Goal: Task Accomplishment & Management: Manage account settings

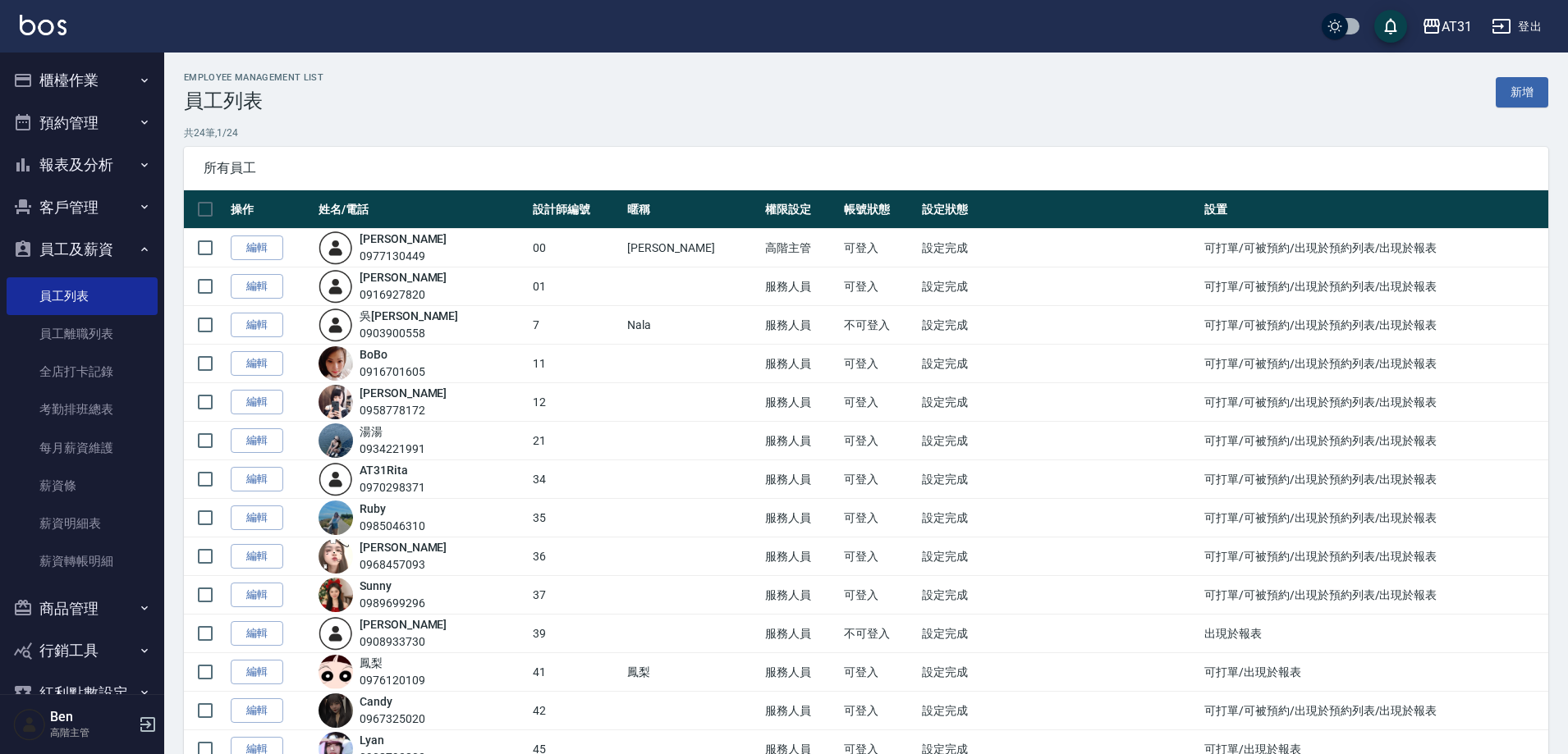
click at [1460, 23] on div "AT31" at bounding box center [1457, 26] width 31 height 21
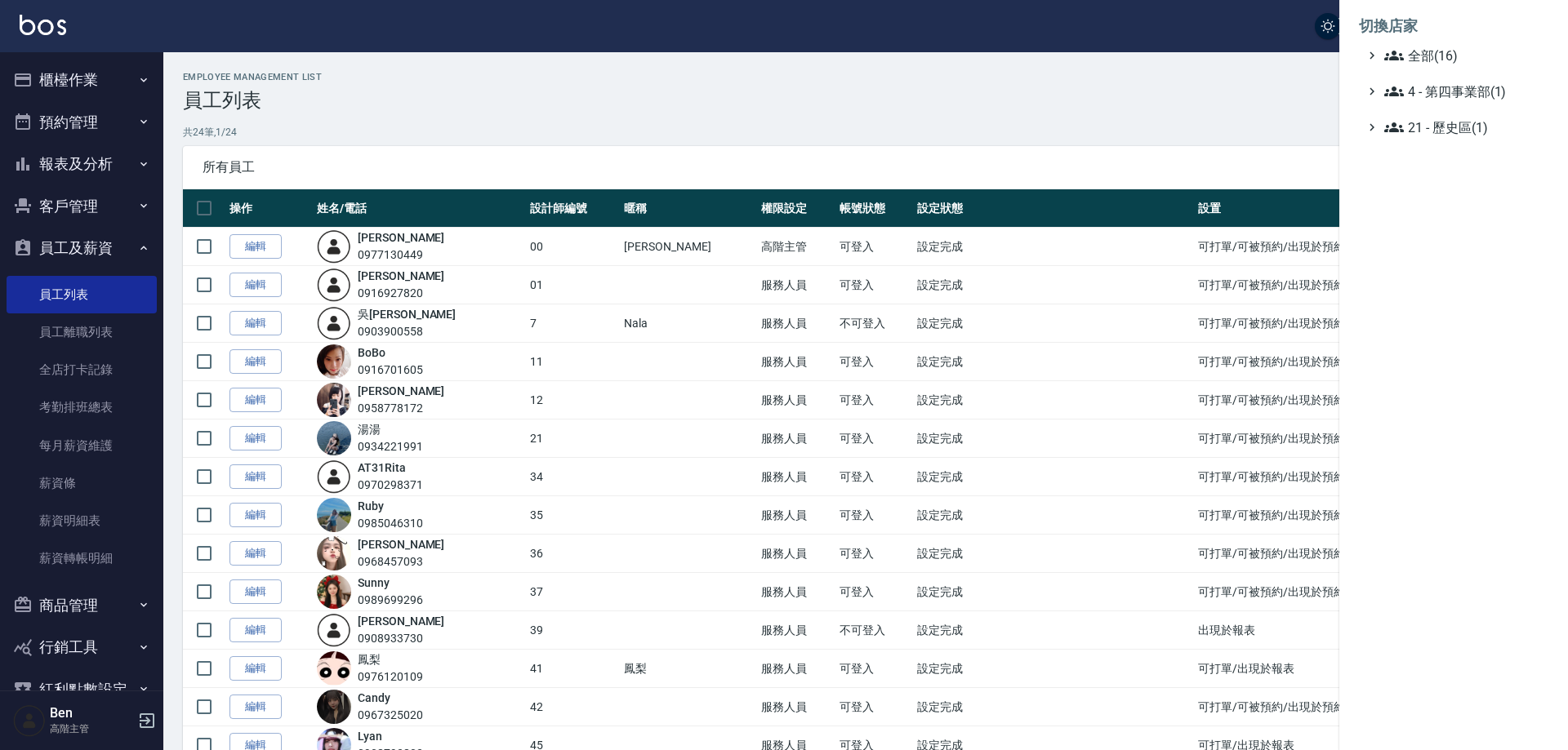
click at [1442, 45] on li "切換店家" at bounding box center [1453, 26] width 189 height 39
click at [1442, 50] on span "全部(16)" at bounding box center [1463, 56] width 158 height 20
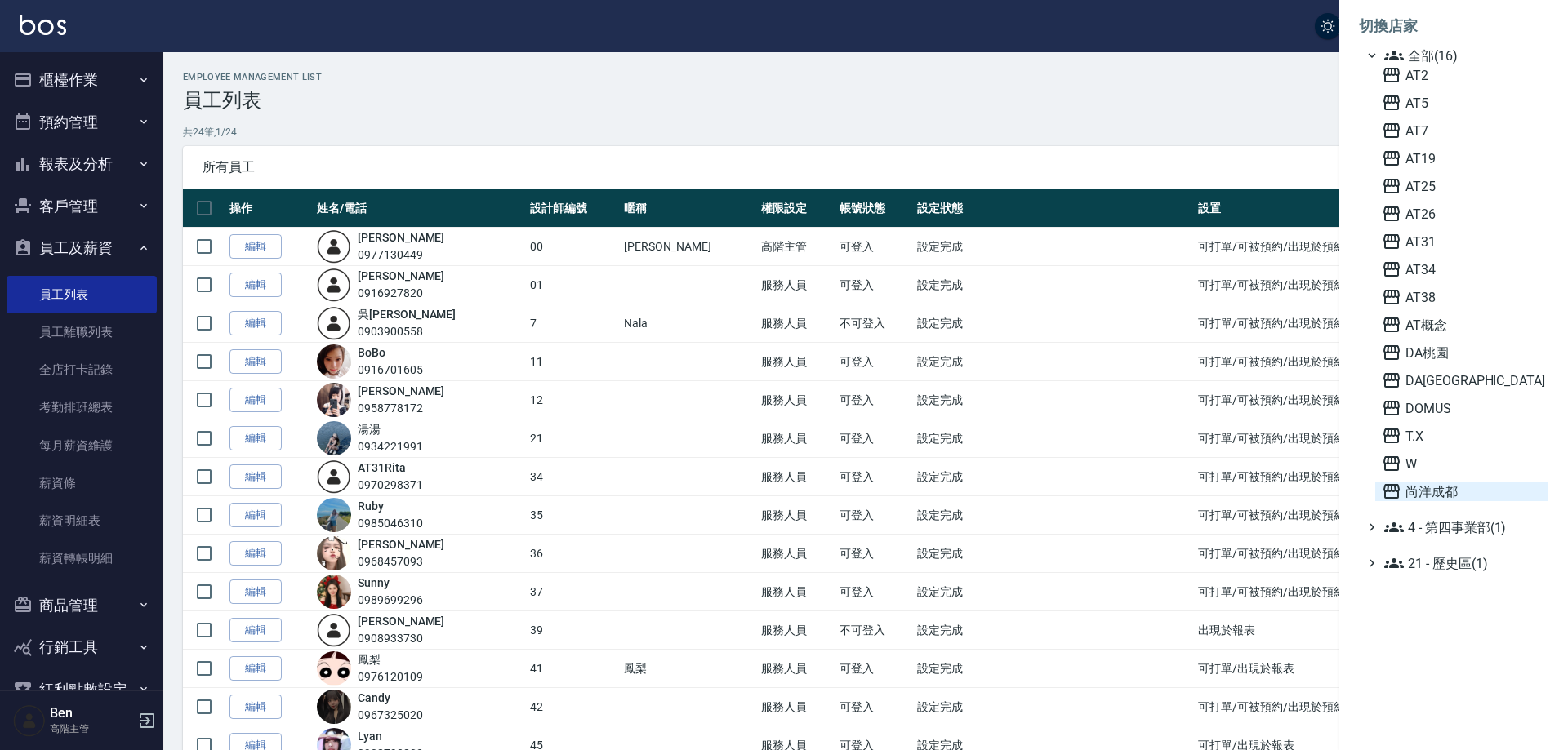
click at [1471, 492] on span "尚洋成都" at bounding box center [1462, 492] width 160 height 20
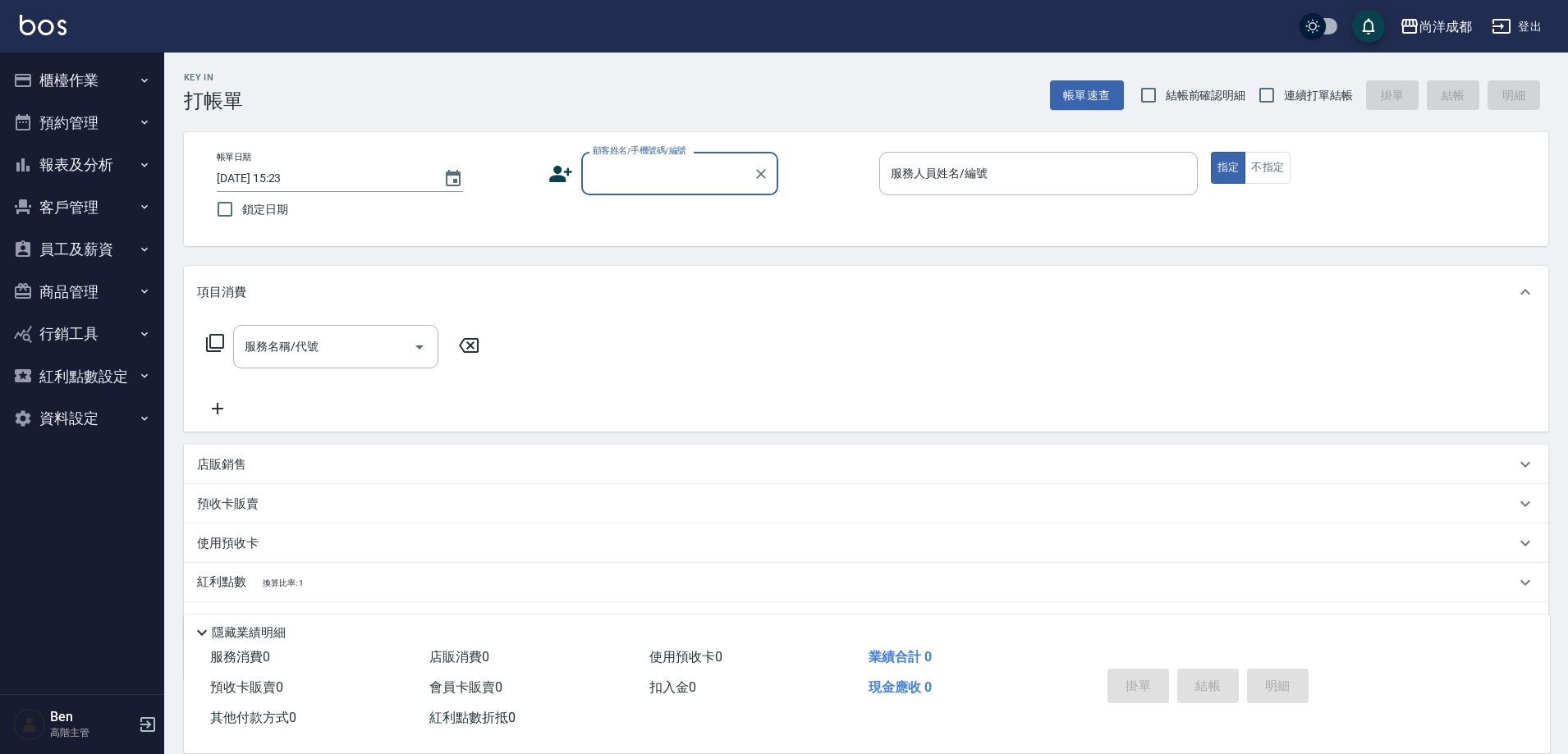
click at [77, 260] on button "員工及薪資" at bounding box center [81, 249] width 151 height 42
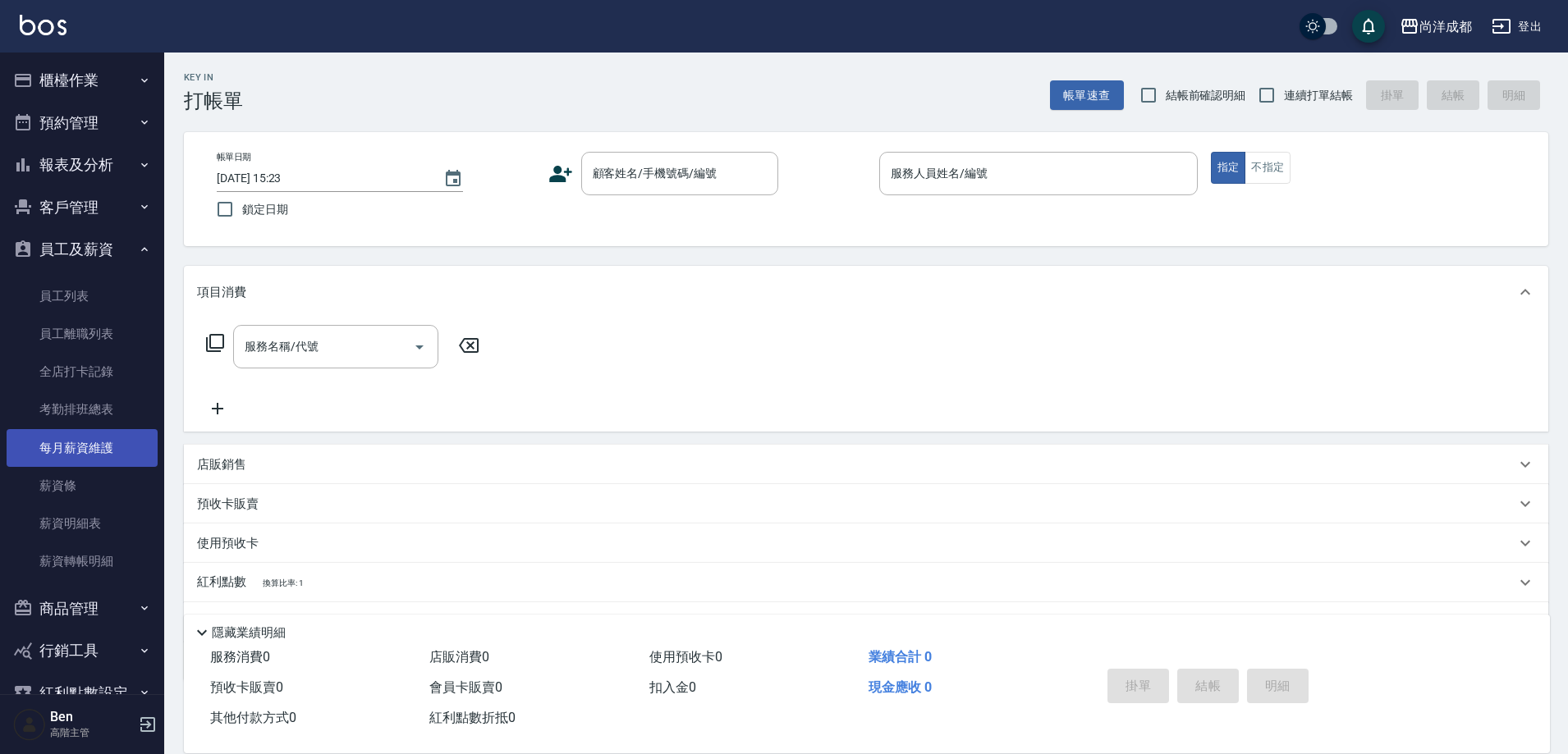
click at [101, 459] on link "每月薪資維護" at bounding box center [81, 448] width 151 height 38
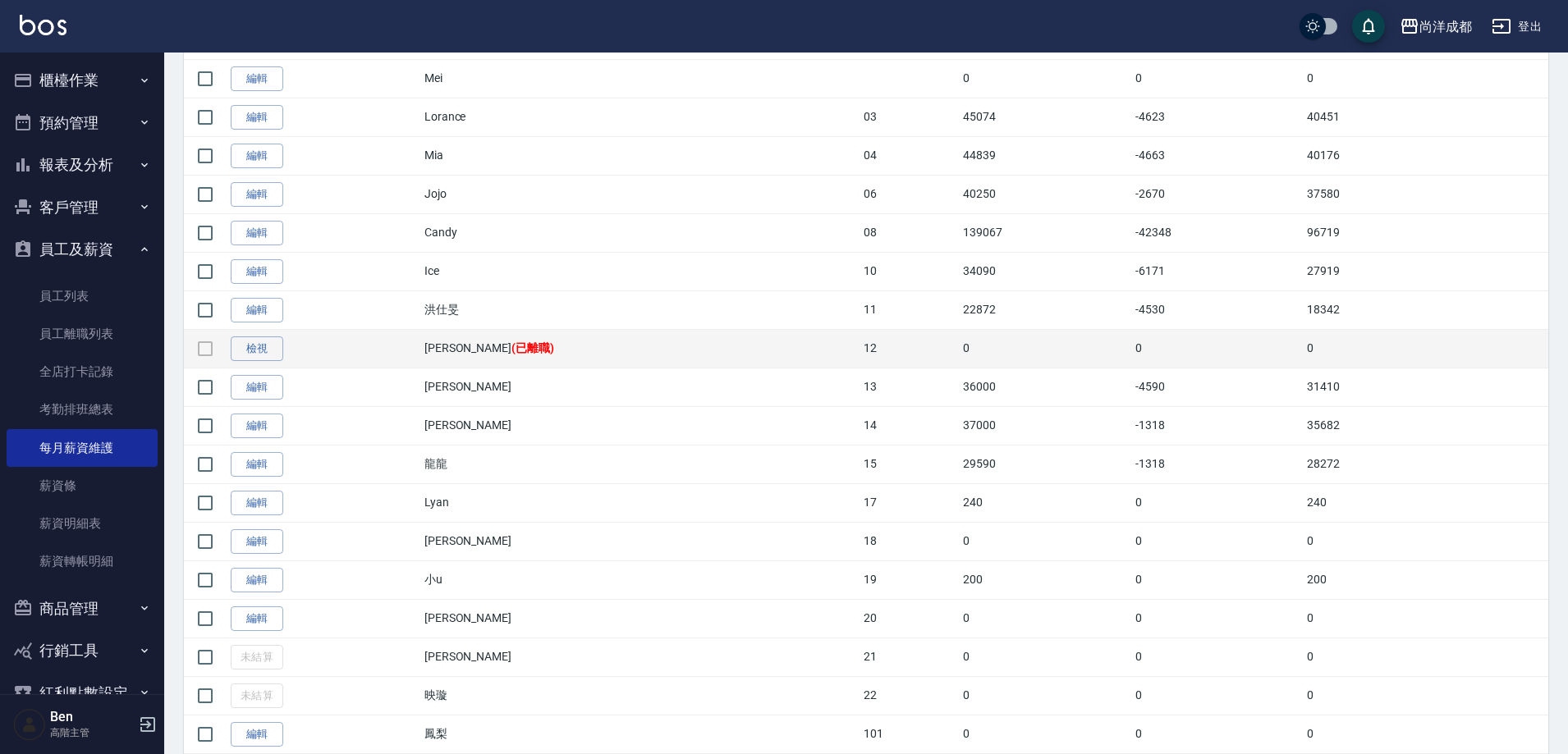
scroll to position [492, 0]
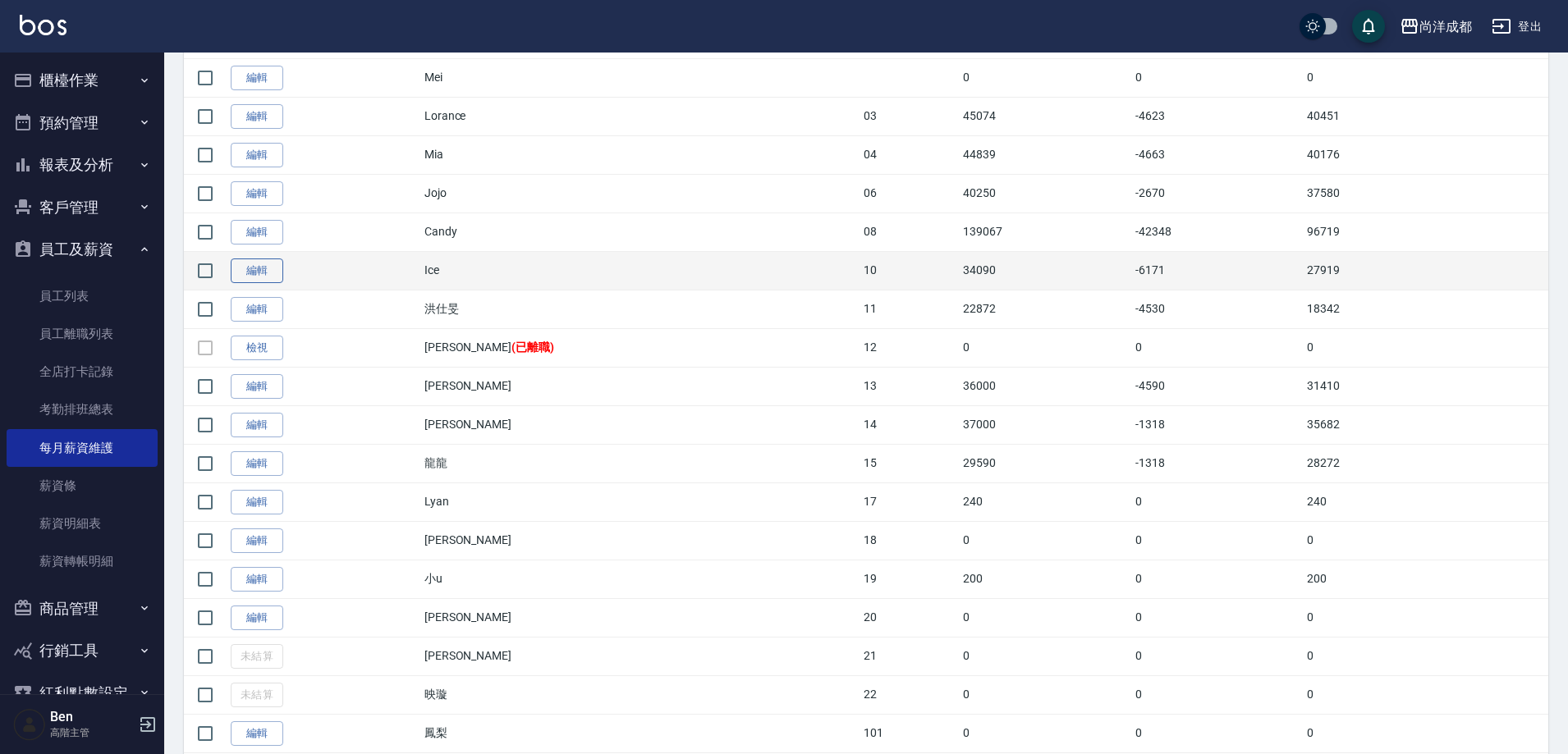
click at [251, 262] on link "編輯" at bounding box center [257, 271] width 52 height 25
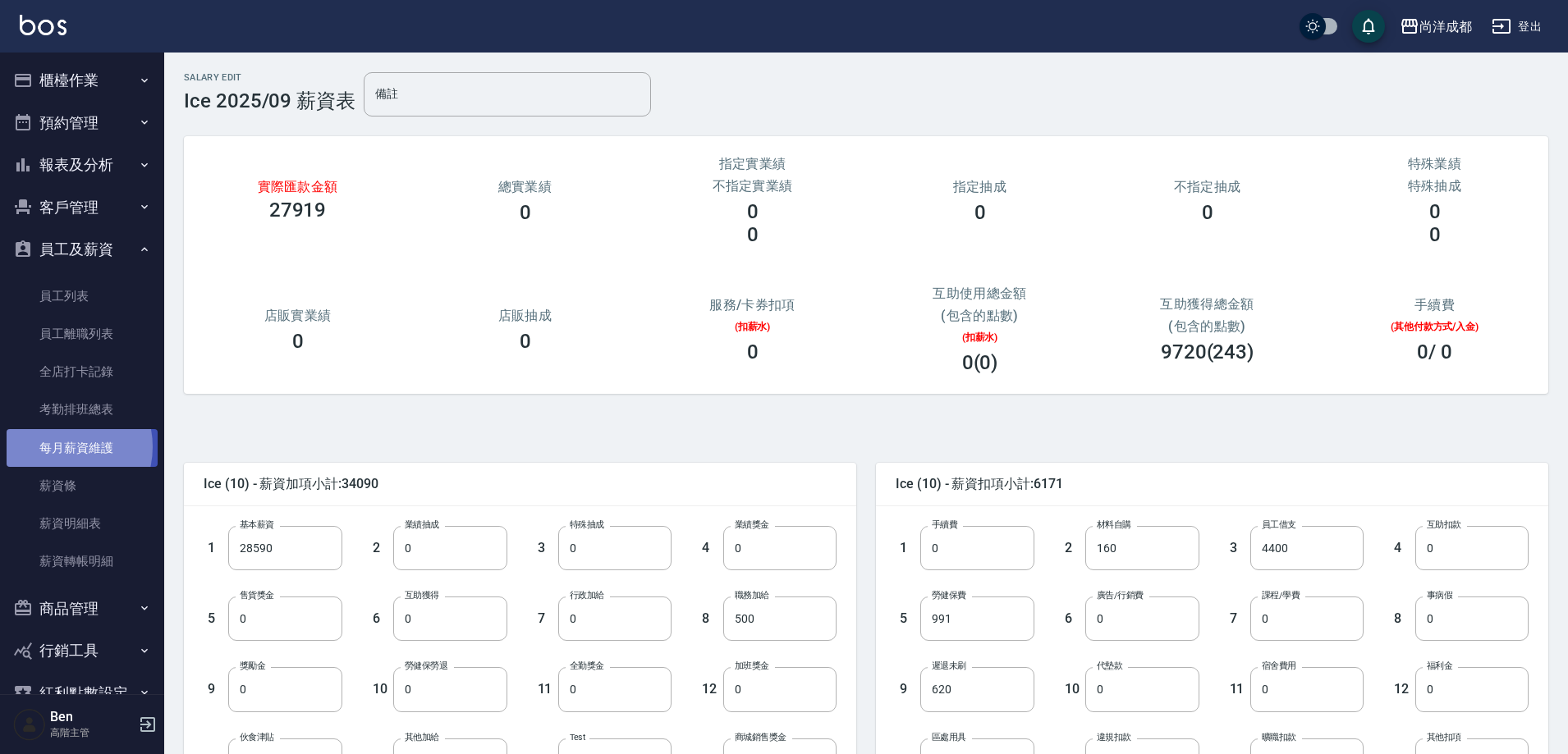
click at [58, 446] on link "每月薪資維護" at bounding box center [81, 448] width 151 height 38
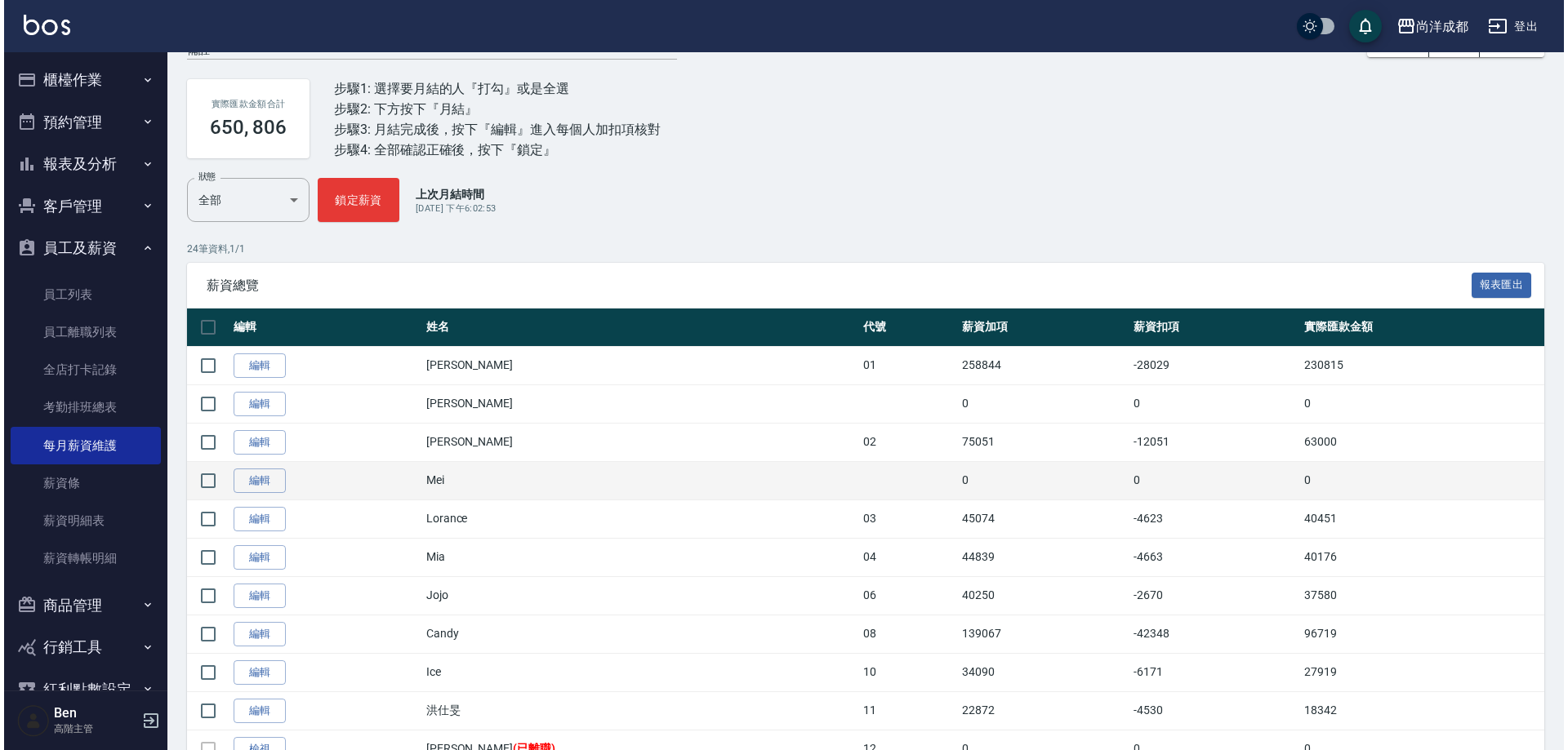
scroll to position [163, 0]
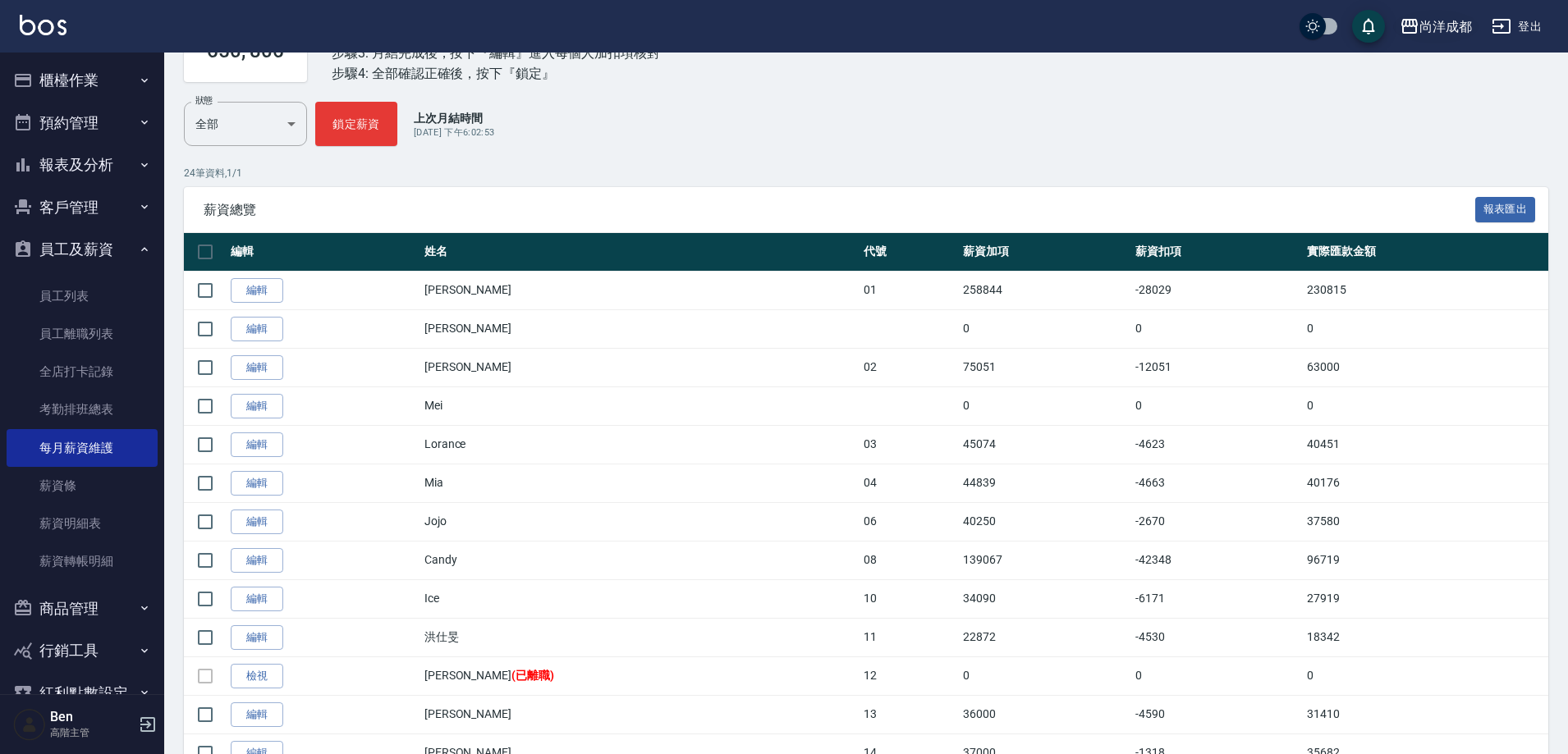
click at [1471, 17] on div "尚洋成都" at bounding box center [1445, 26] width 52 height 21
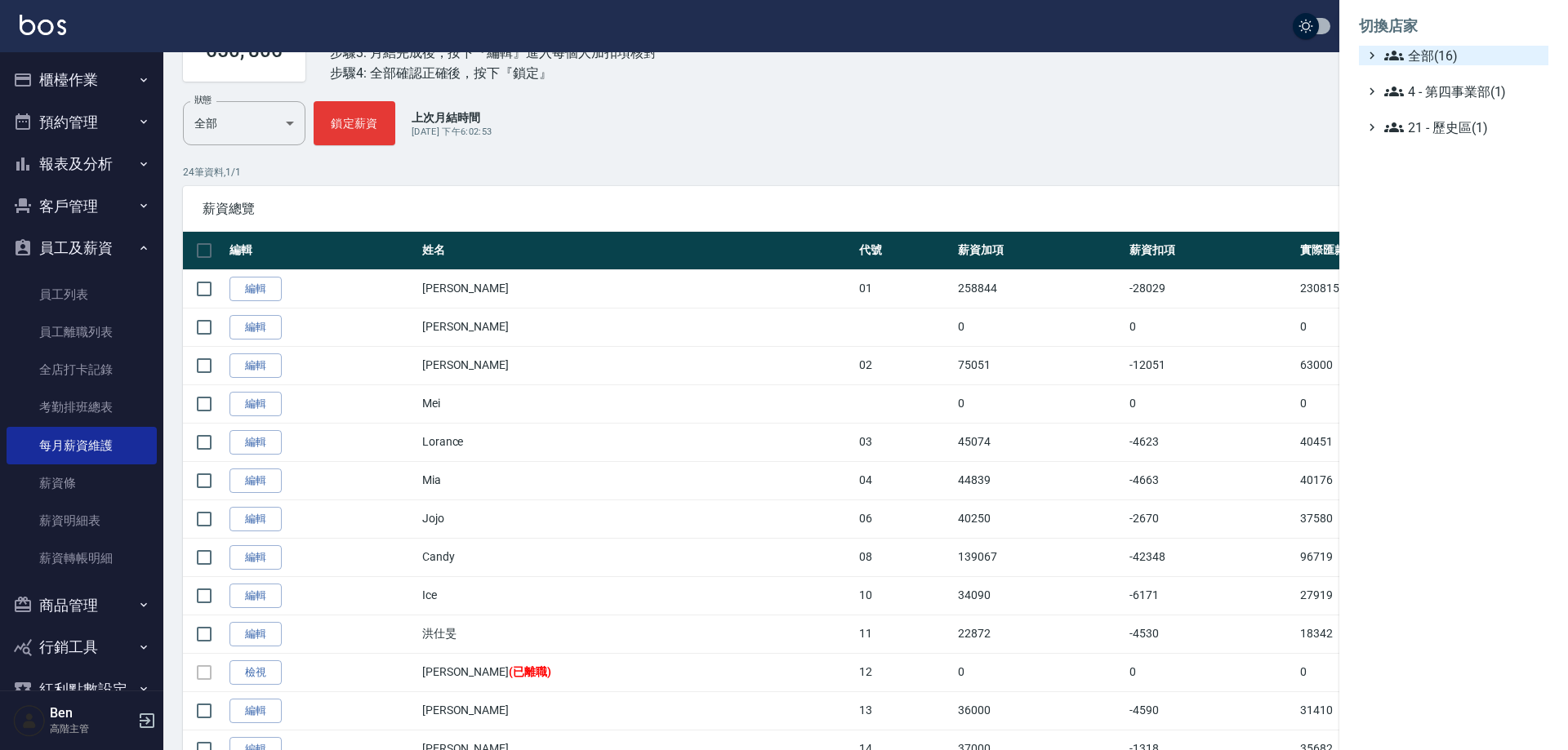
click at [1454, 50] on span "全部(16)" at bounding box center [1463, 56] width 158 height 20
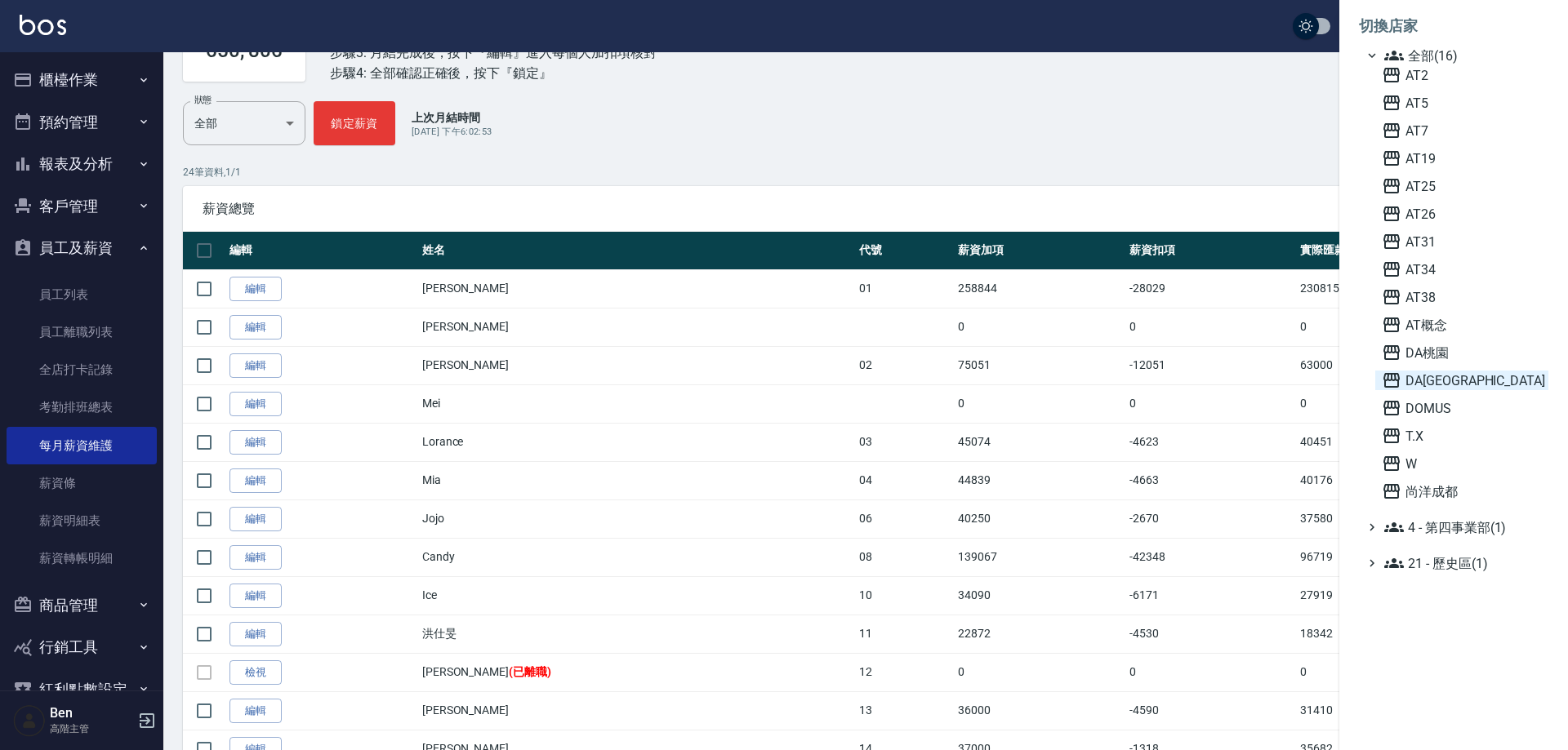
click at [1441, 376] on span "DA[GEOGRAPHIC_DATA]" at bounding box center [1462, 380] width 160 height 20
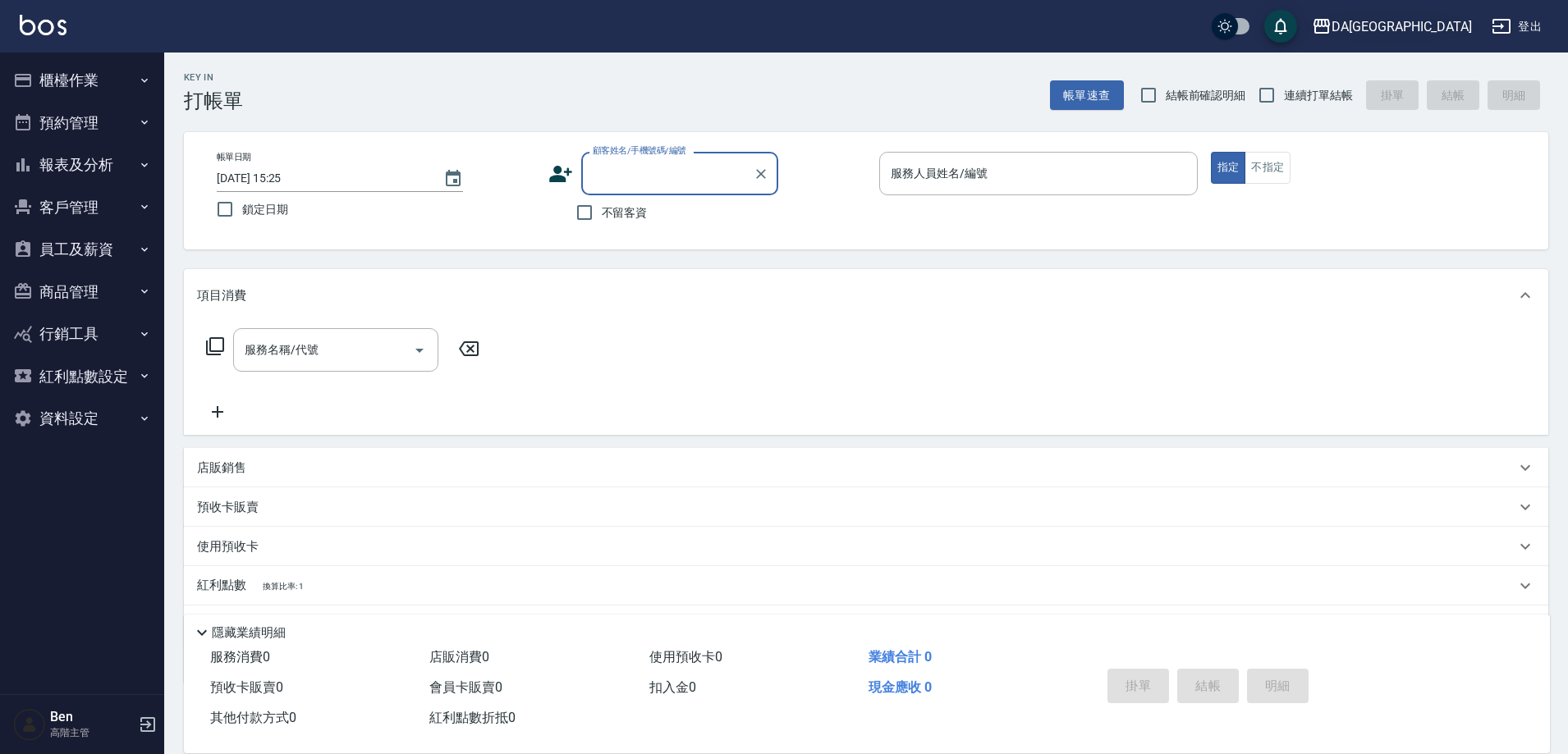
click at [1443, 32] on div "DA[GEOGRAPHIC_DATA]" at bounding box center [1402, 26] width 141 height 21
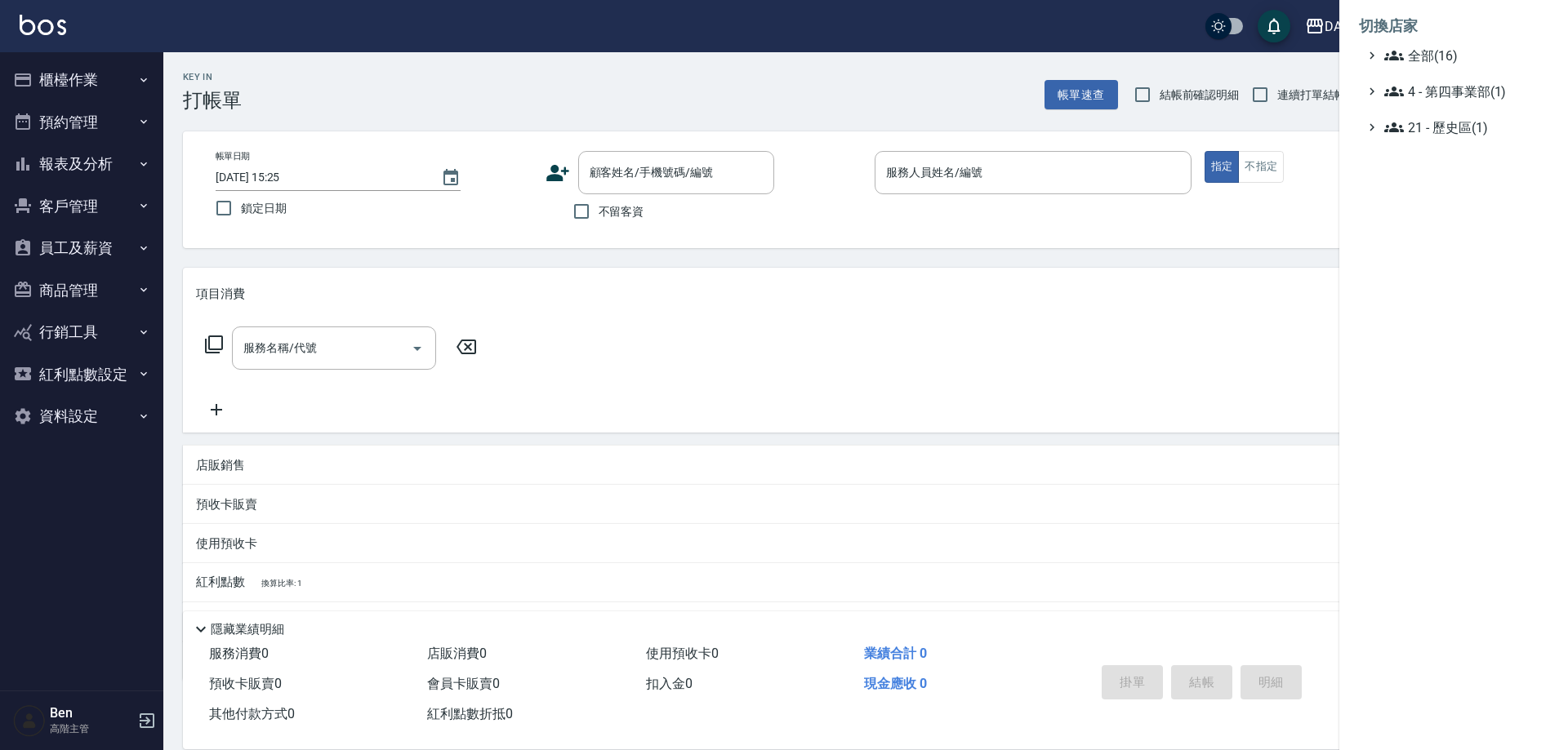
click at [118, 256] on div at bounding box center [784, 375] width 1568 height 750
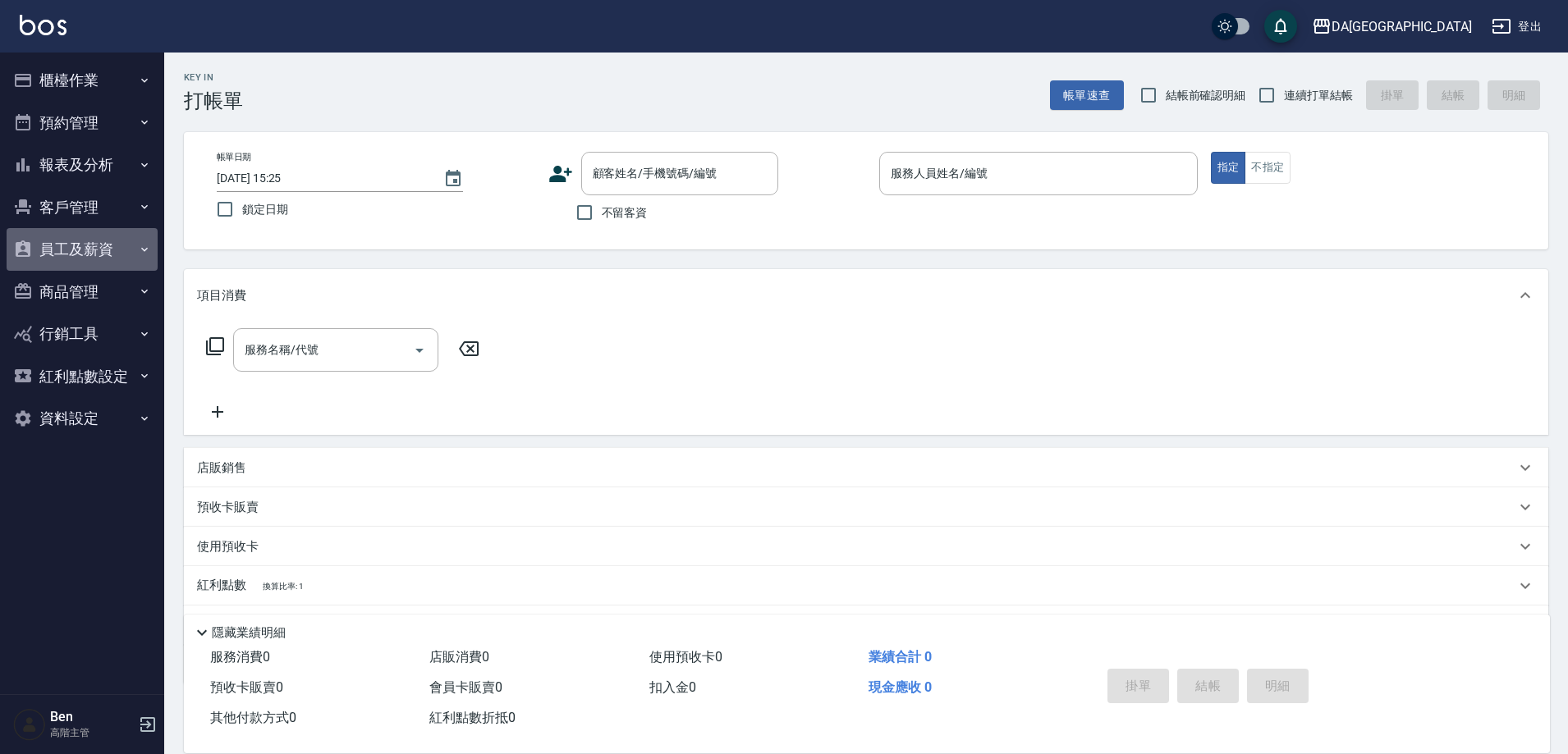
click at [123, 258] on button "員工及薪資" at bounding box center [81, 249] width 151 height 42
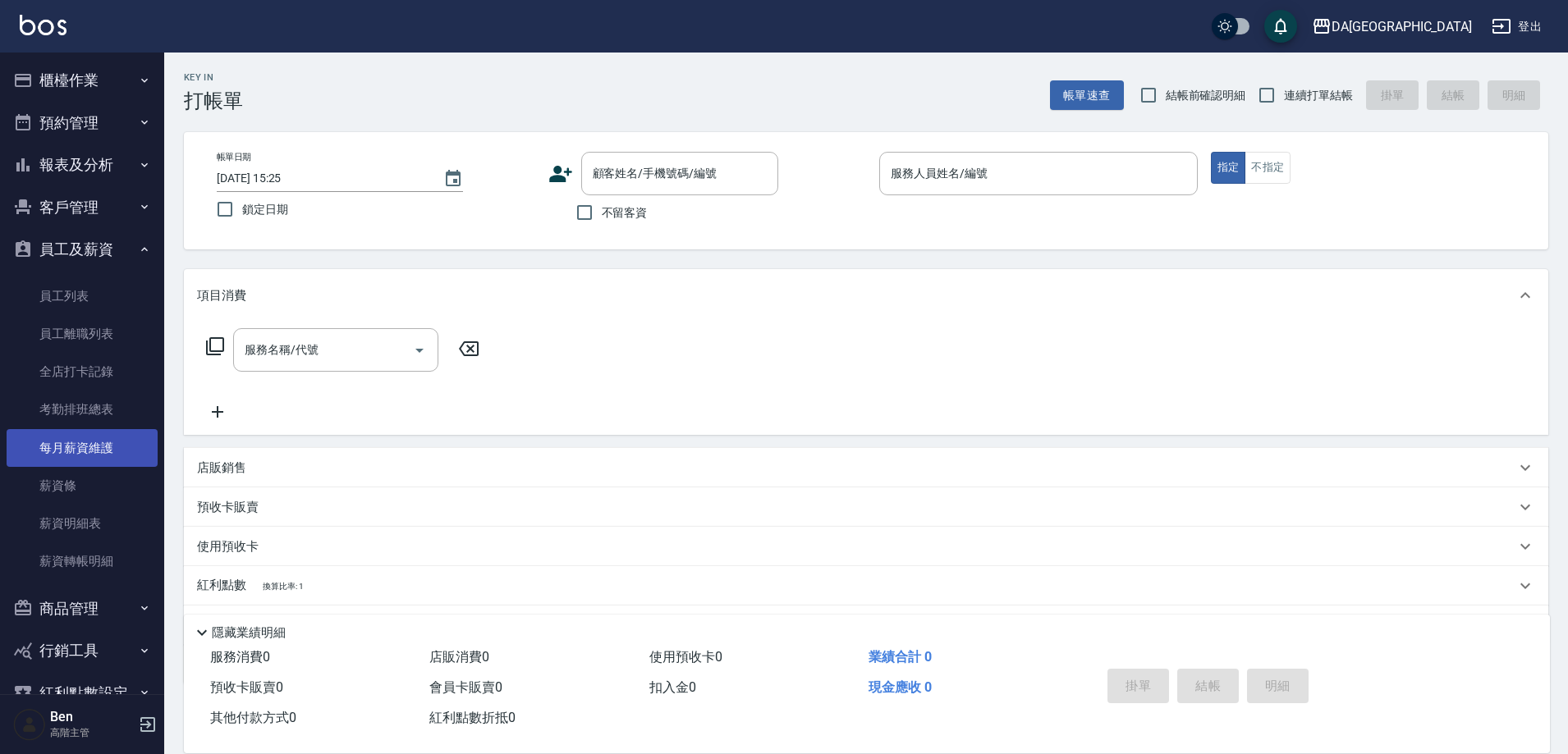
click at [92, 450] on link "每月薪資維護" at bounding box center [81, 448] width 151 height 38
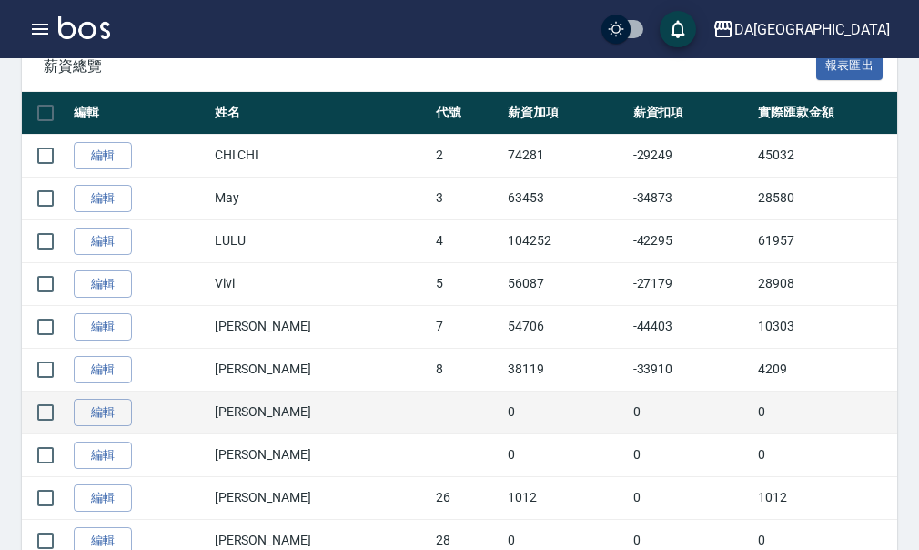
scroll to position [364, 0]
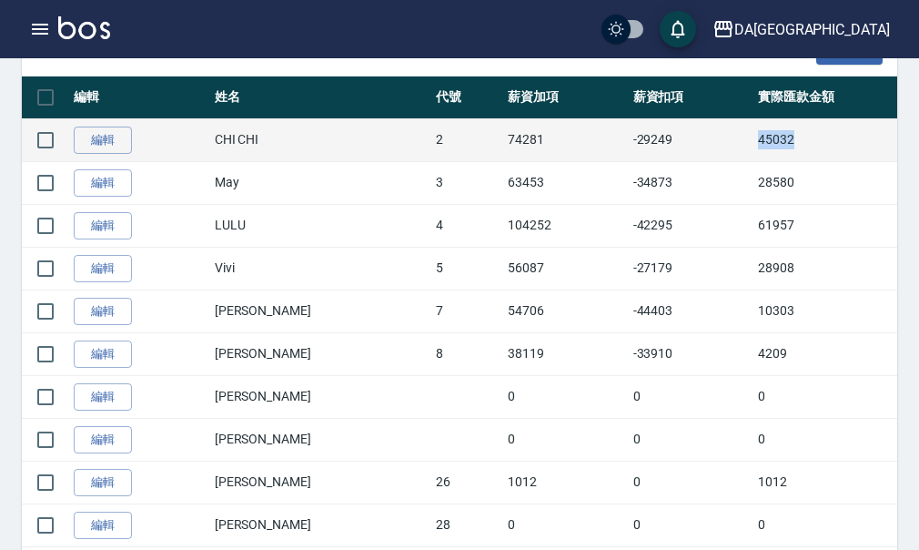
drag, startPoint x: 728, startPoint y: 134, endPoint x: 799, endPoint y: 135, distance: 71.0
click at [799, 135] on td "45032" at bounding box center [842, 139] width 178 height 43
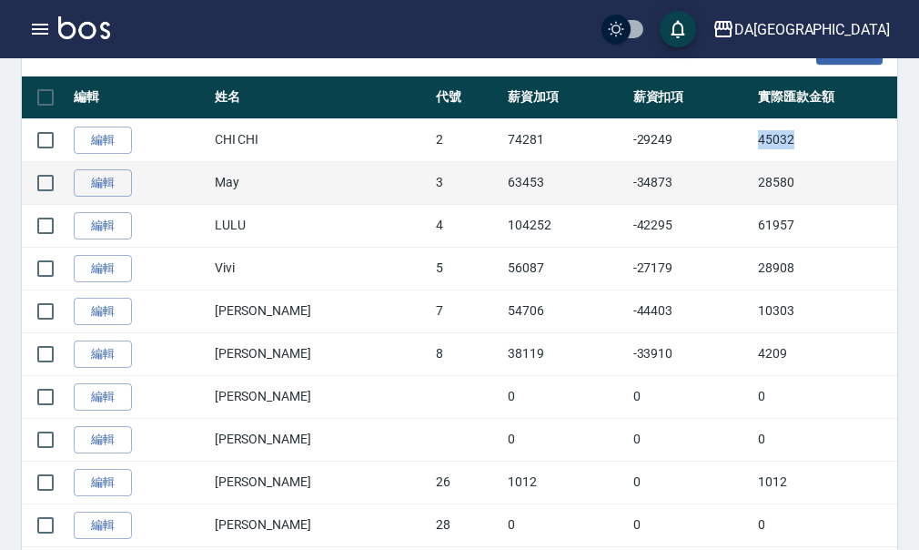
copy td "45032"
drag, startPoint x: 727, startPoint y: 186, endPoint x: 794, endPoint y: 186, distance: 67.3
click at [794, 186] on td "28580" at bounding box center [842, 182] width 178 height 43
copy td "28580"
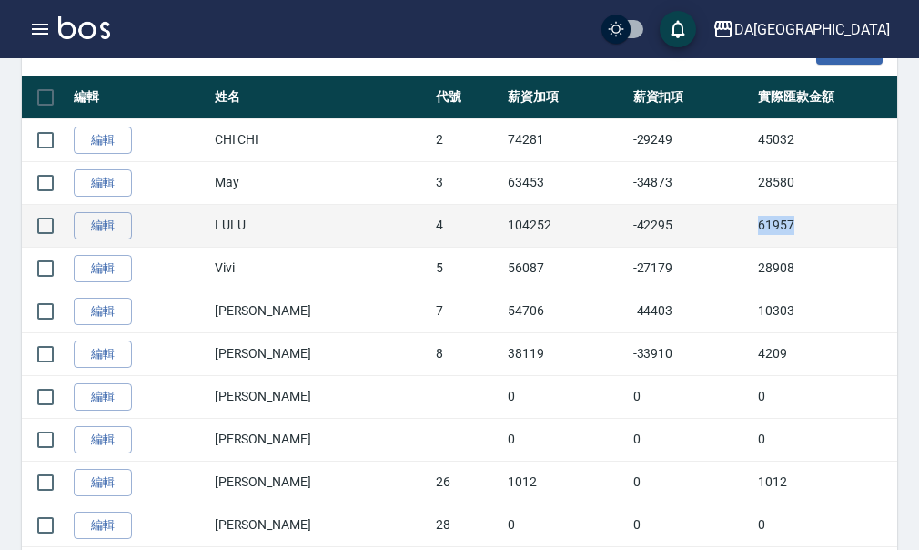
drag, startPoint x: 727, startPoint y: 221, endPoint x: 795, endPoint y: 221, distance: 68.2
click at [795, 221] on td "61957" at bounding box center [842, 225] width 178 height 43
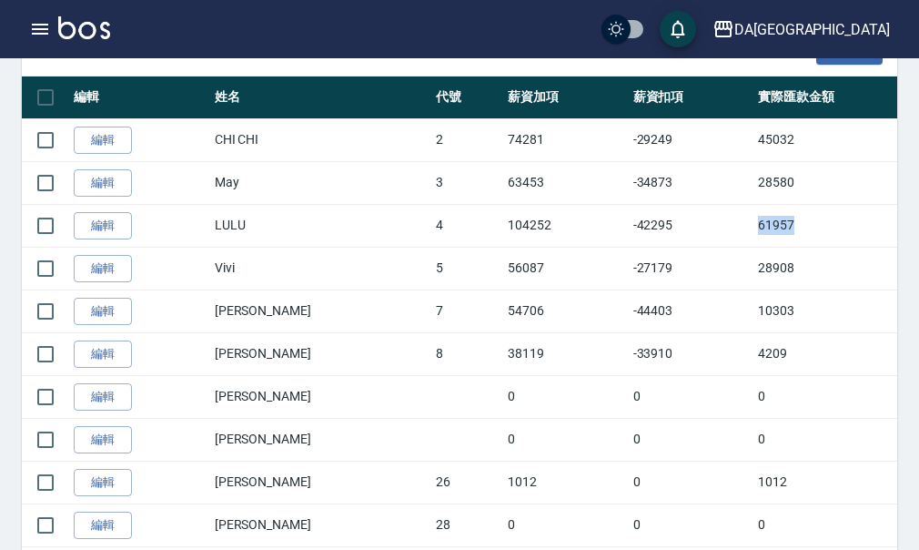
copy td "61957"
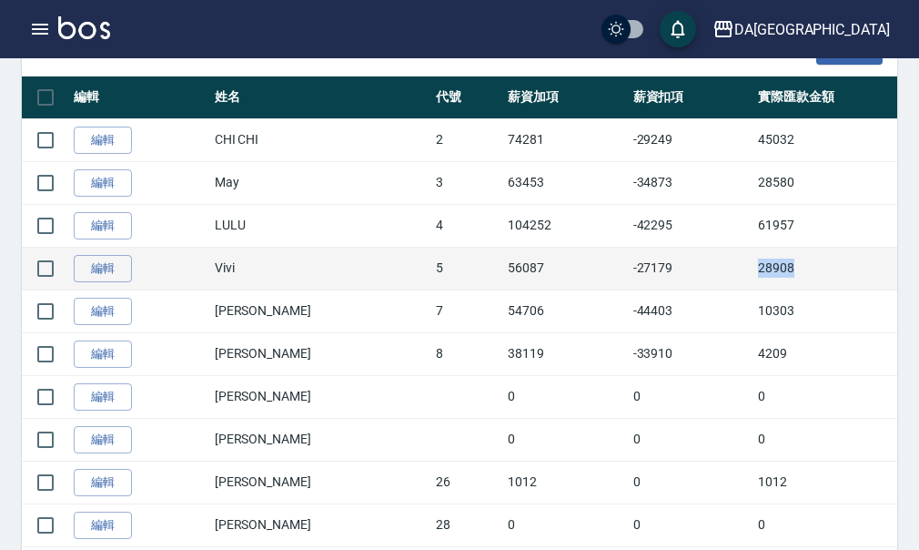
drag, startPoint x: 729, startPoint y: 268, endPoint x: 781, endPoint y: 268, distance: 51.9
click at [781, 268] on td "28908" at bounding box center [842, 268] width 178 height 43
copy td "28908"
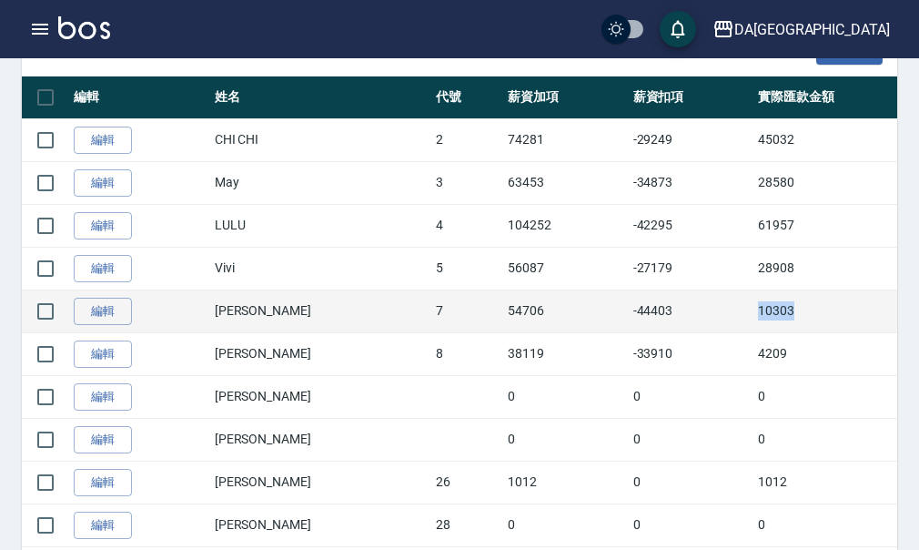
drag, startPoint x: 742, startPoint y: 310, endPoint x: 792, endPoint y: 310, distance: 50.0
click at [792, 310] on td "10303" at bounding box center [842, 310] width 178 height 43
copy td "10303"
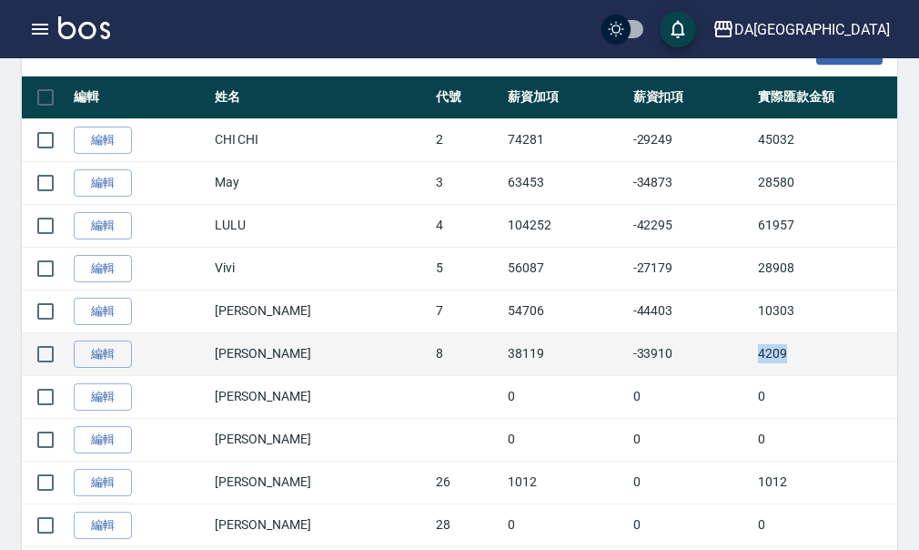
drag, startPoint x: 721, startPoint y: 354, endPoint x: 804, endPoint y: 354, distance: 83.7
click at [804, 354] on tr "編輯 LUCA 8 38119 -33910 4209" at bounding box center [477, 353] width 910 height 43
copy tr "4209"
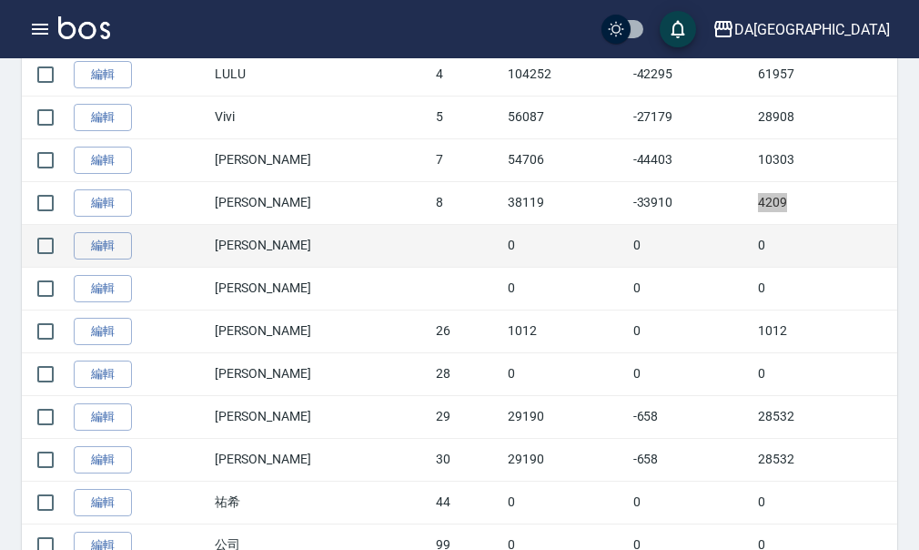
scroll to position [546, 0]
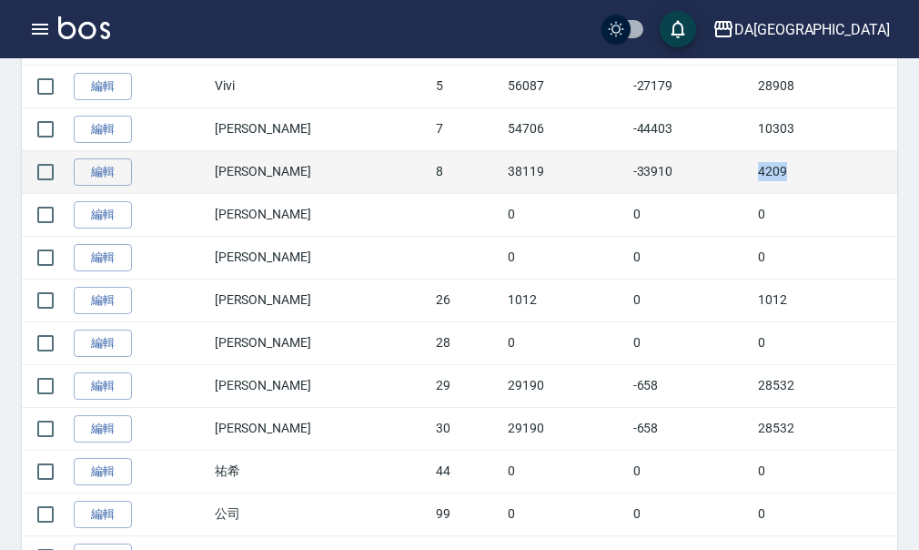
click at [853, 181] on td "4209" at bounding box center [842, 171] width 178 height 43
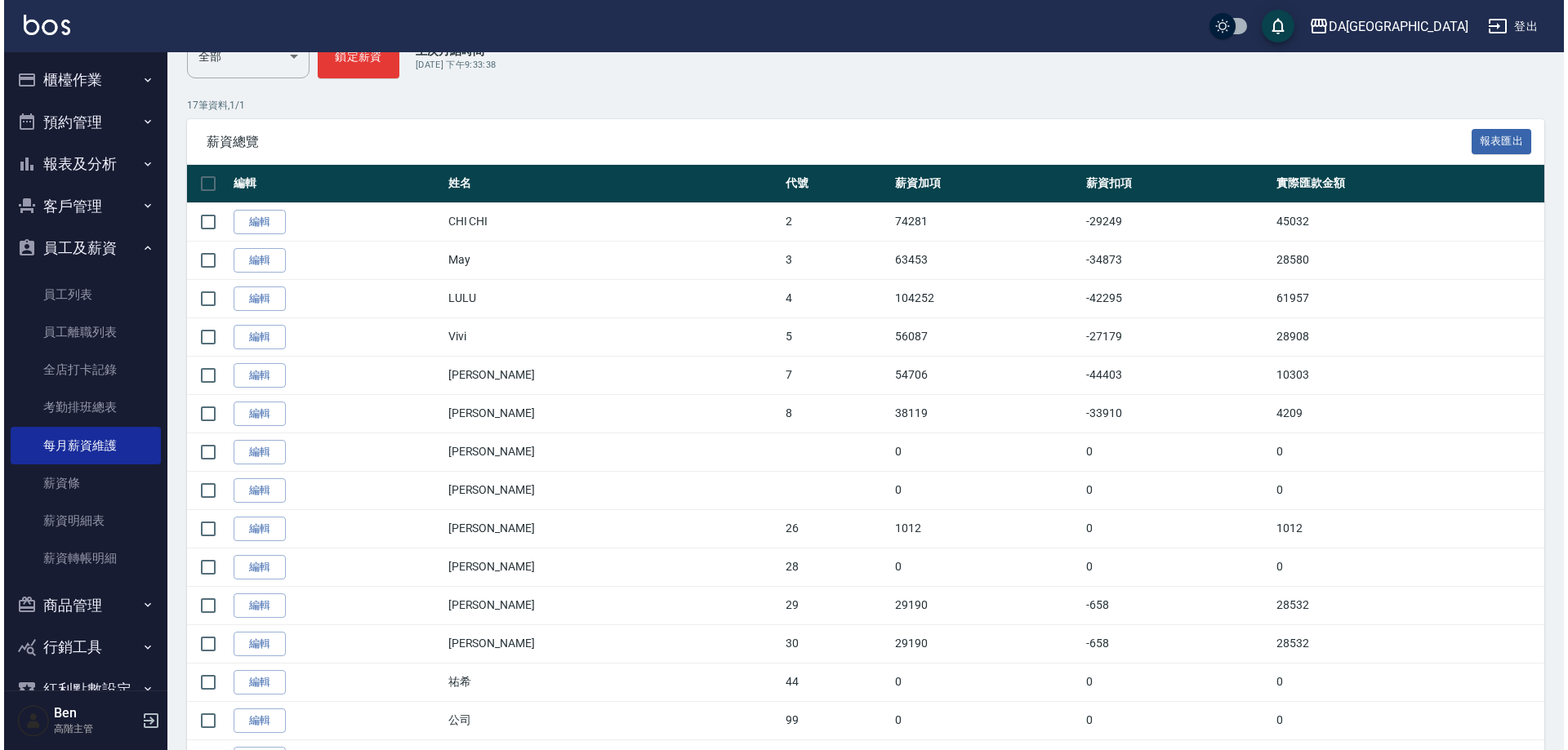
scroll to position [245, 0]
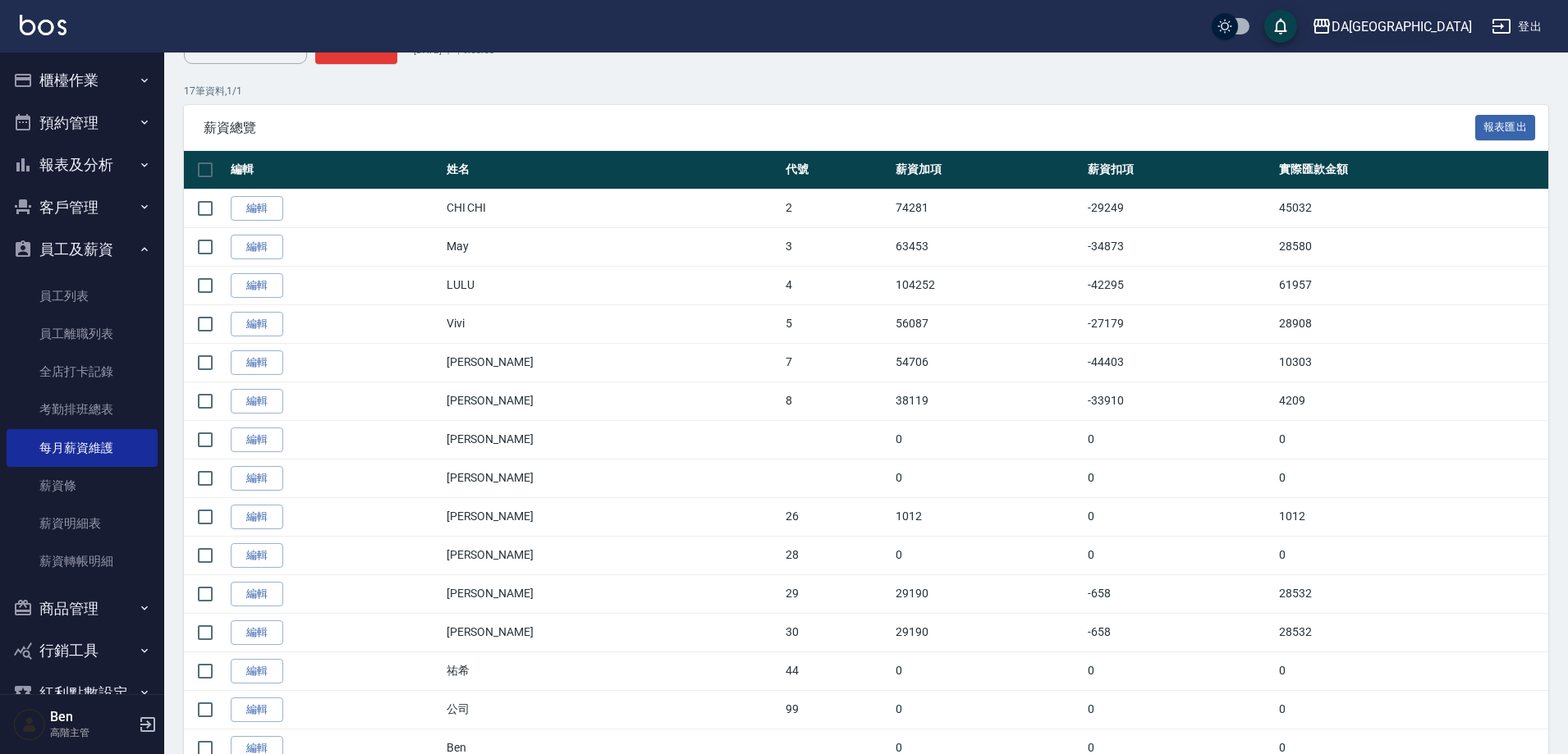
click at [1453, 26] on div "DA[GEOGRAPHIC_DATA]" at bounding box center [1402, 26] width 141 height 21
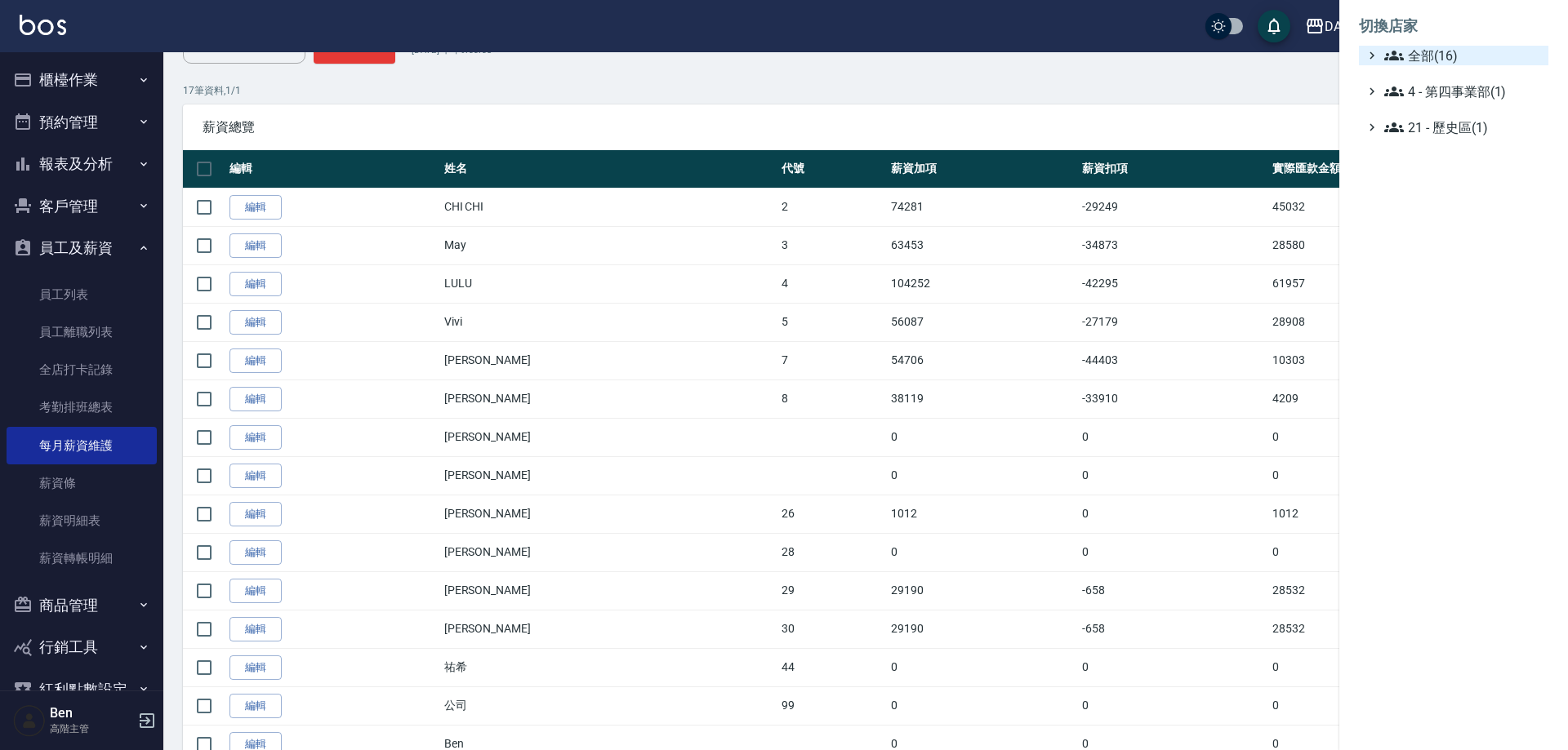
click at [1433, 47] on span "全部(16)" at bounding box center [1463, 56] width 158 height 20
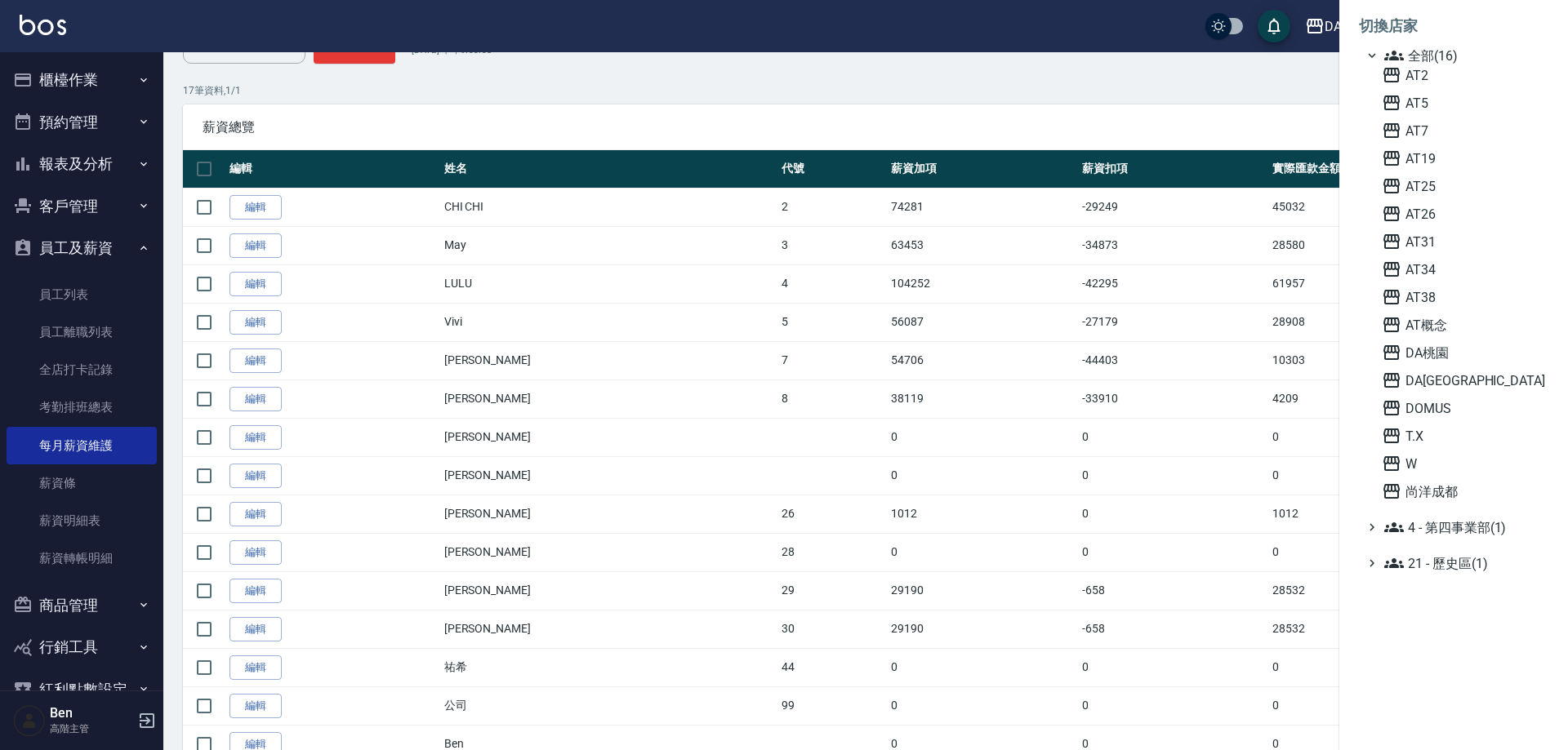
click at [1491, 254] on div "AT2 AT5 AT7 AT19 AT25 AT26 AT31 AT34 AT38 AT概念 DA桃園 DA蘆洲 DOMUS T.X W 尚洋成都" at bounding box center [1461, 283] width 173 height 436
click at [1488, 248] on span "AT31" at bounding box center [1462, 241] width 160 height 20
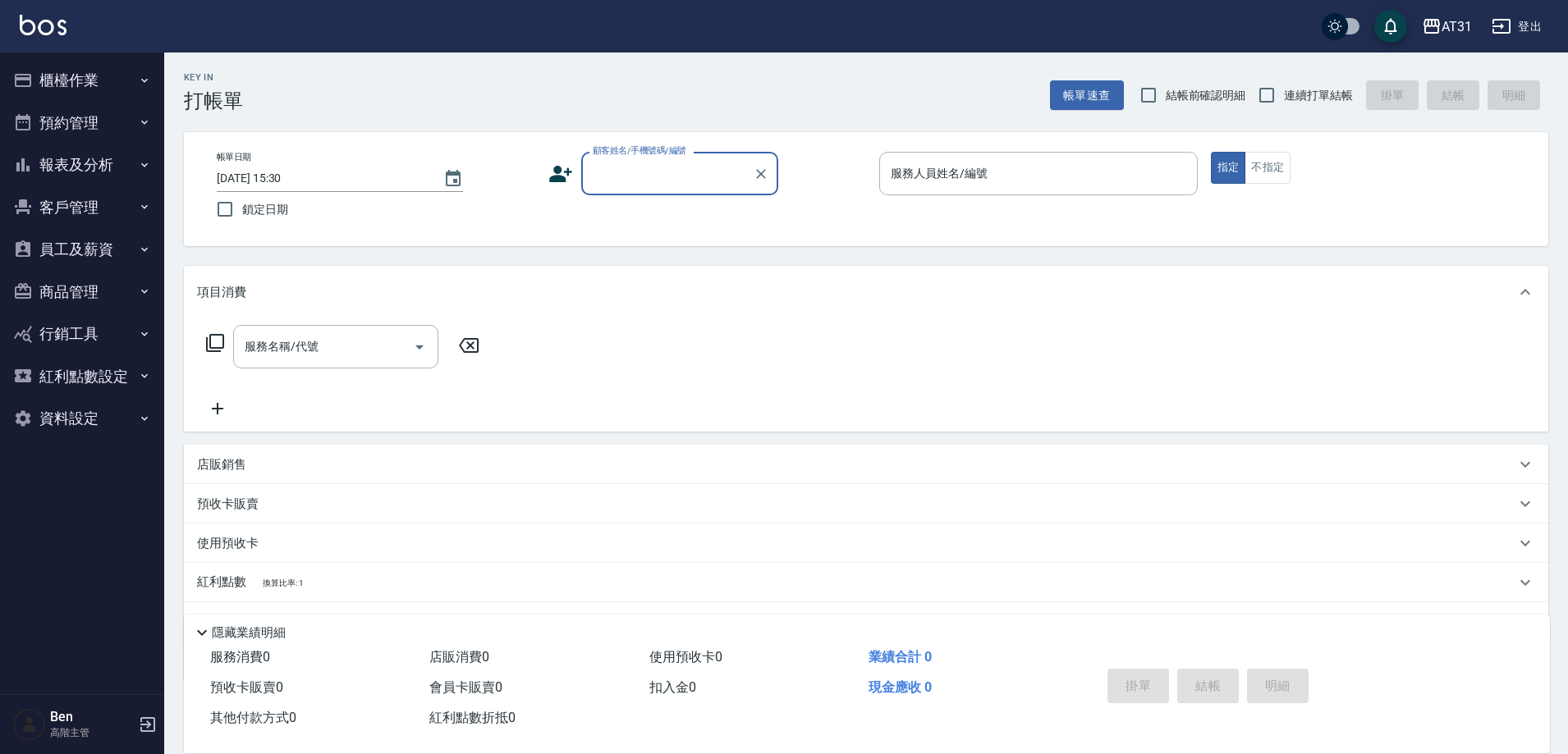
click at [99, 255] on button "員工及薪資" at bounding box center [81, 249] width 151 height 42
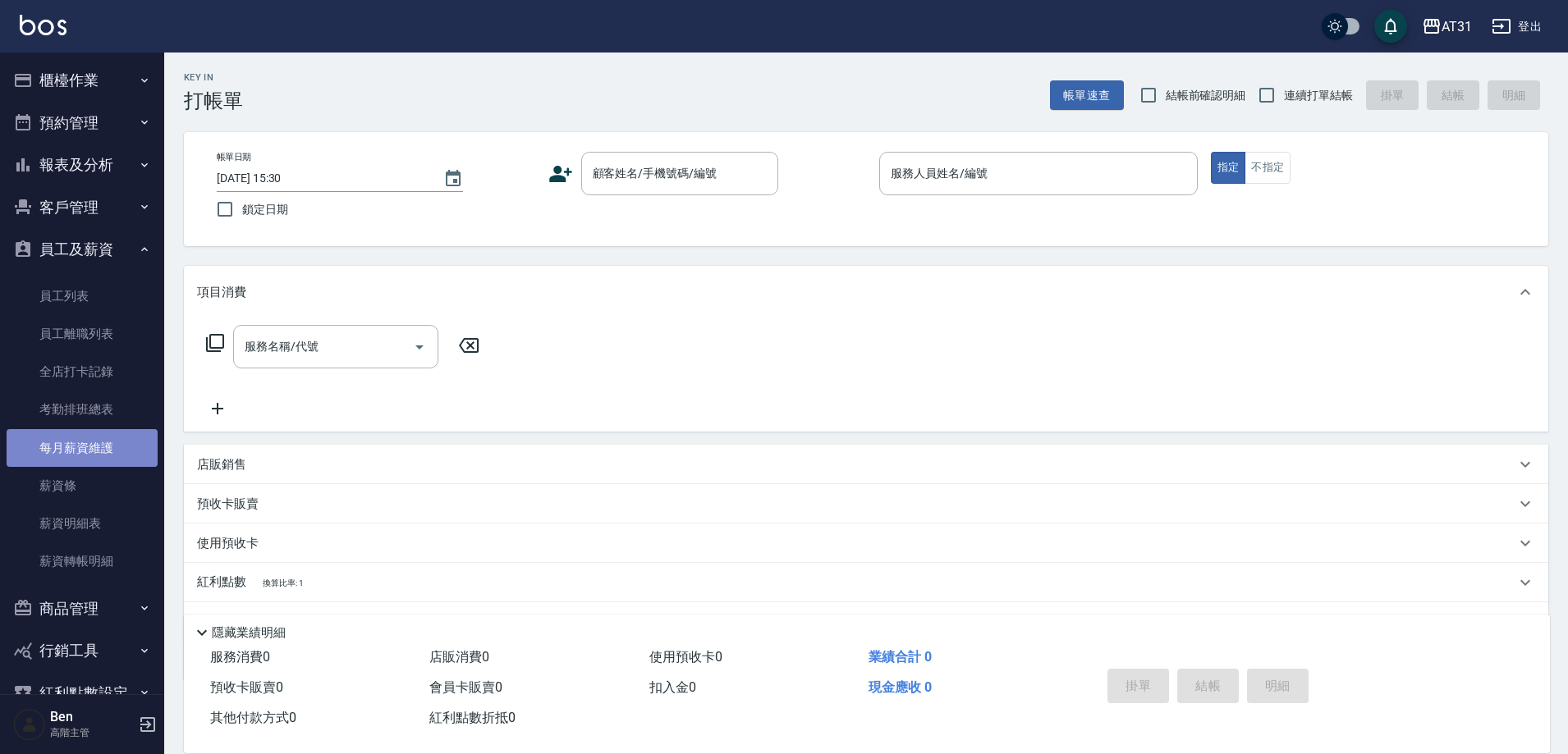
click at [105, 454] on link "每月薪資維護" at bounding box center [81, 448] width 151 height 38
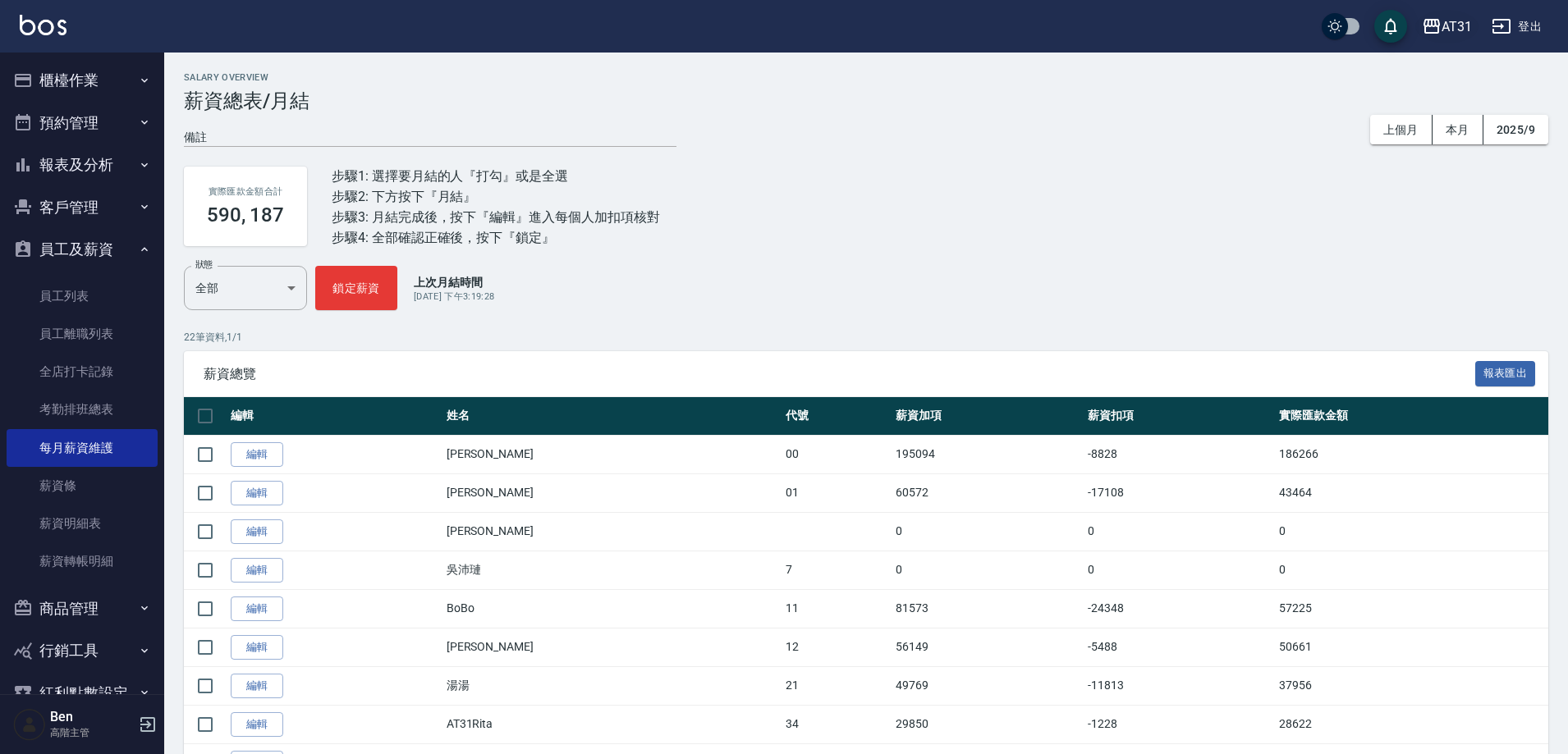
click at [1454, 26] on div "AT31" at bounding box center [1457, 26] width 31 height 21
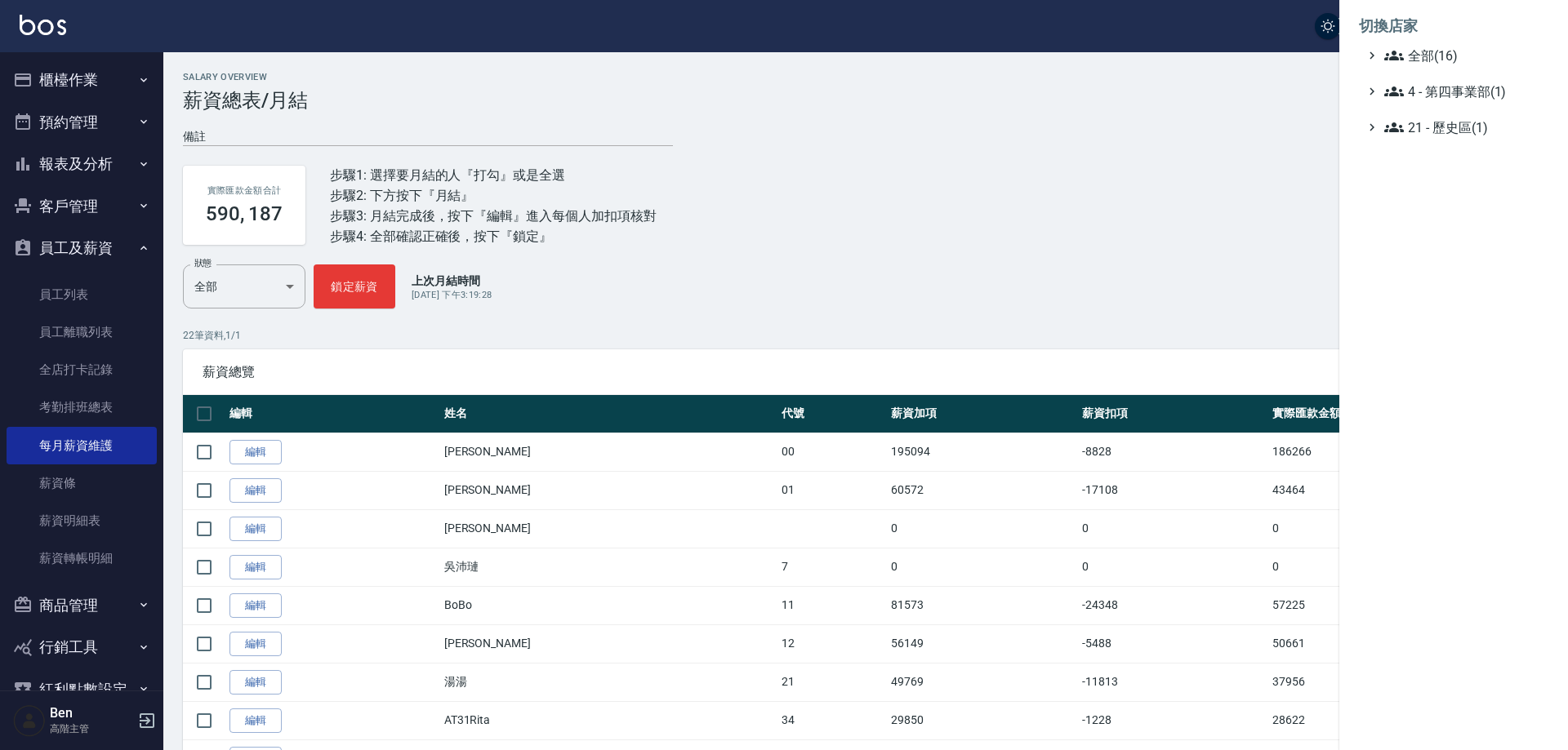
click at [1441, 58] on span "全部(16)" at bounding box center [1463, 56] width 158 height 20
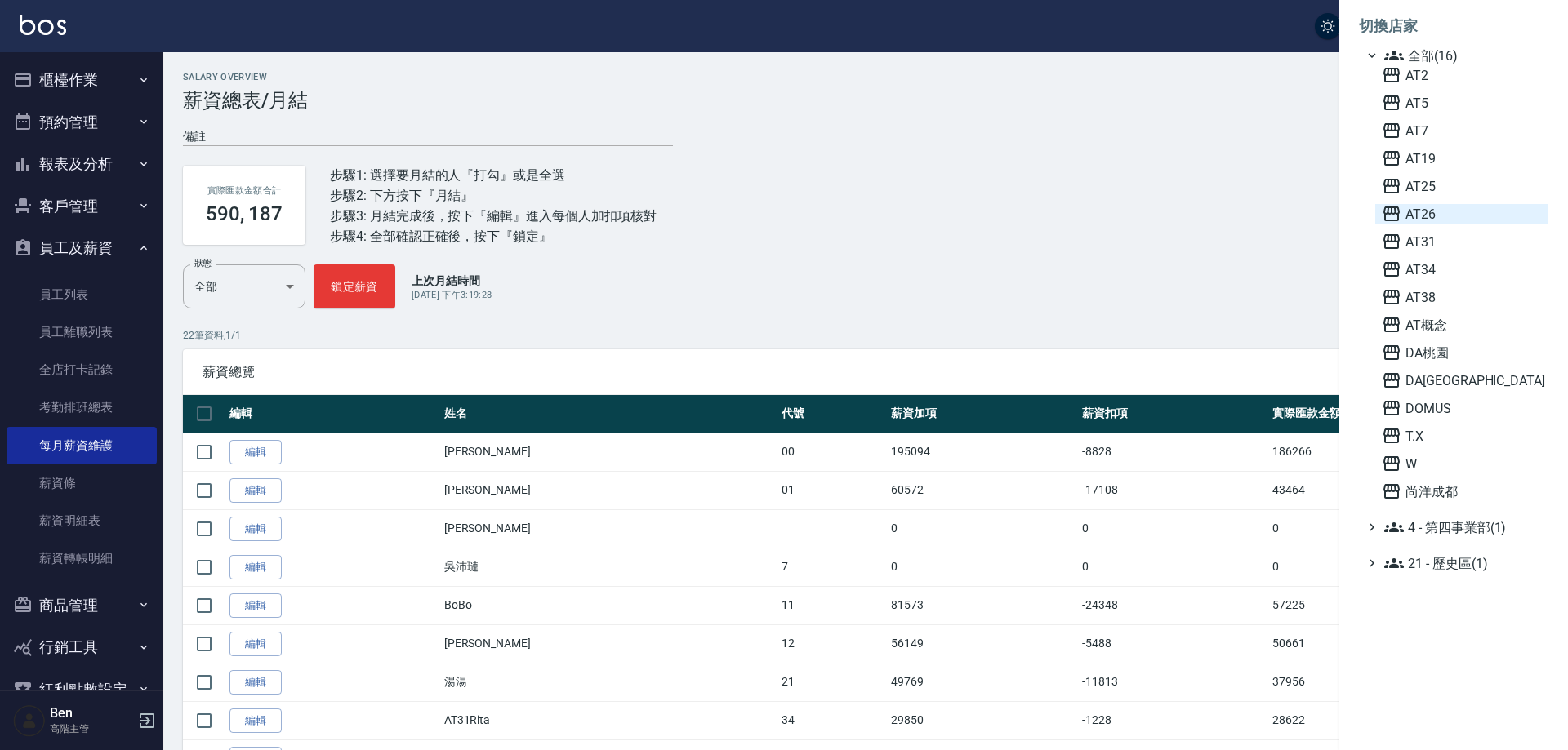
click at [1448, 212] on span "AT26" at bounding box center [1462, 214] width 160 height 20
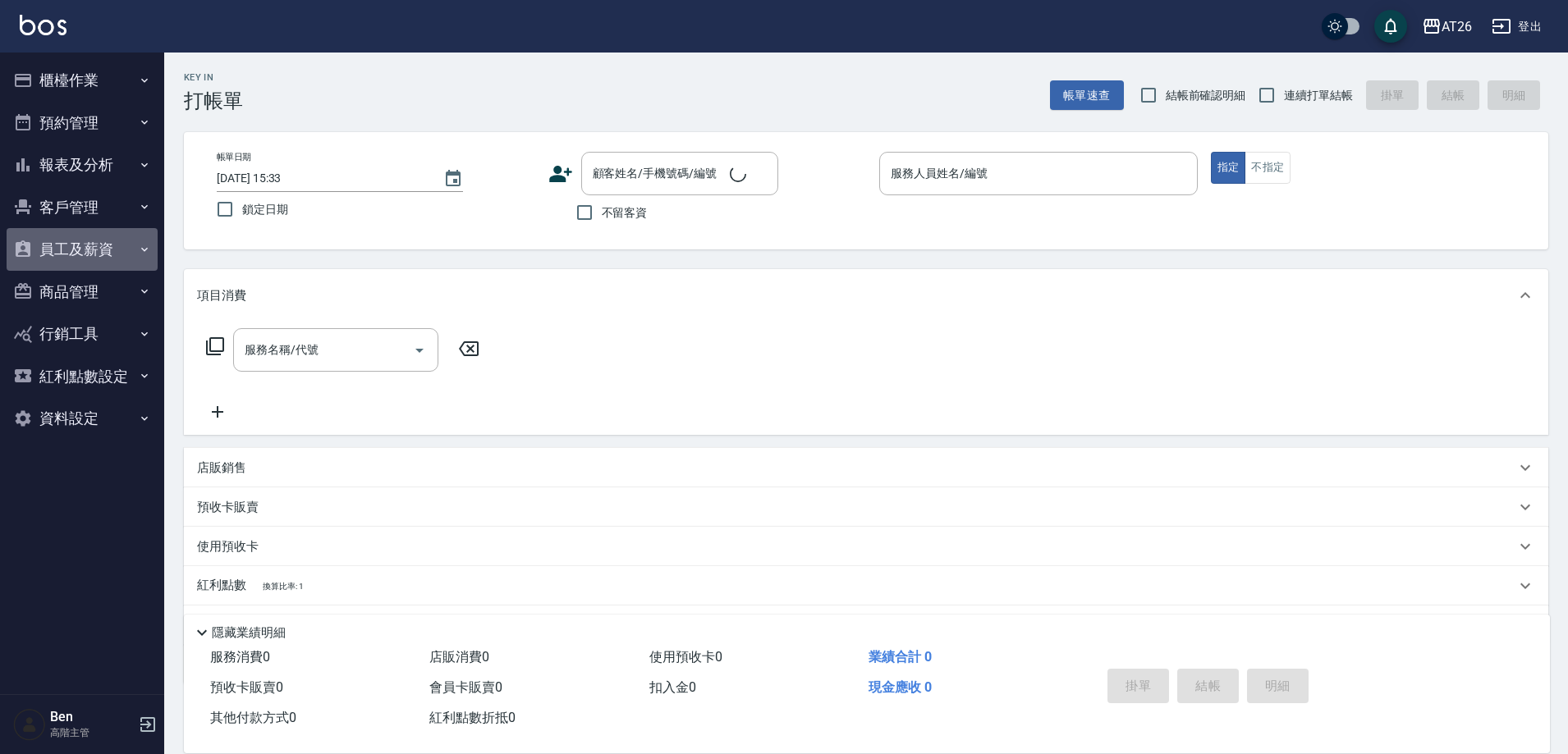
click at [98, 253] on button "員工及薪資" at bounding box center [81, 249] width 151 height 42
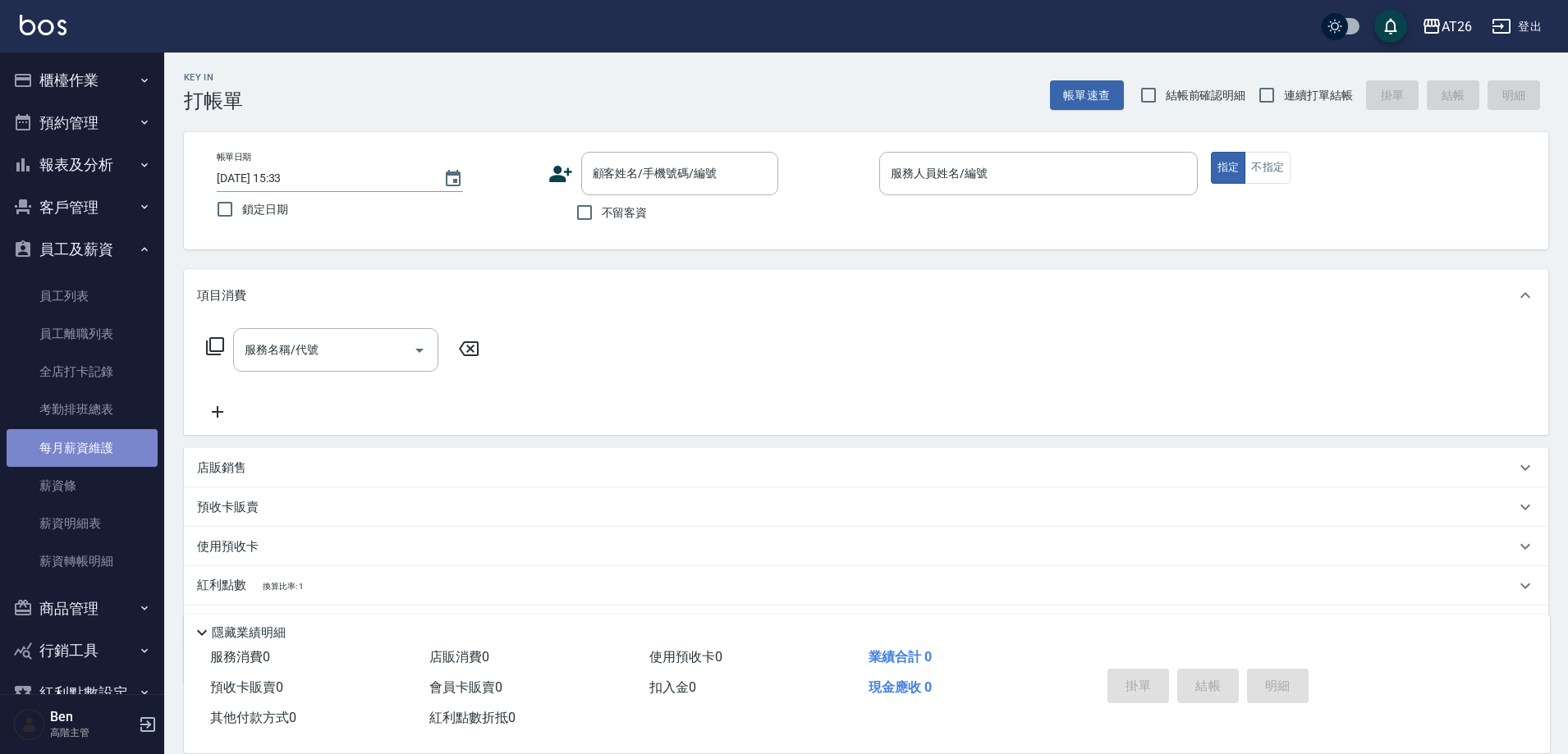
click at [98, 447] on link "每月薪資維護" at bounding box center [81, 448] width 151 height 38
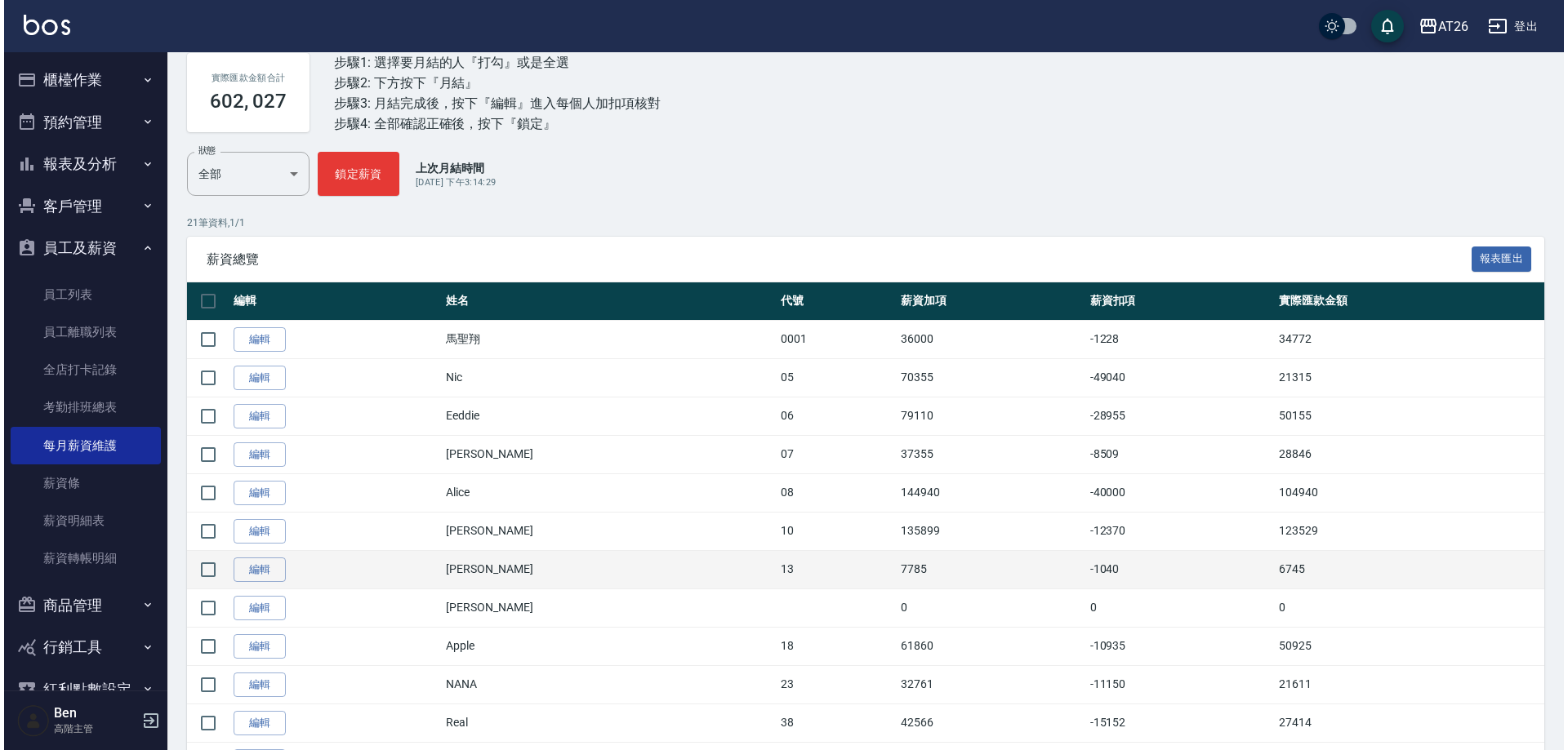
scroll to position [245, 0]
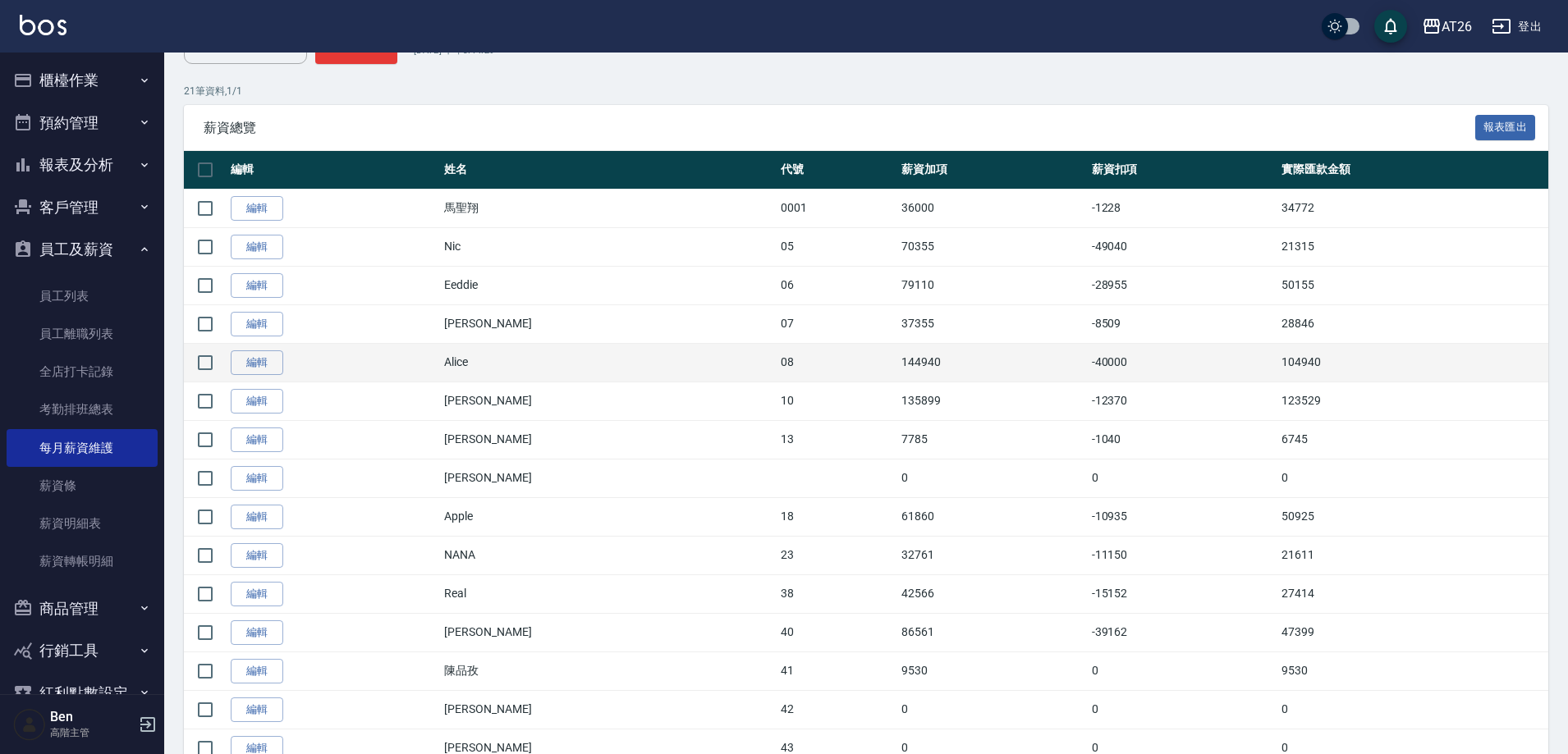
click at [980, 377] on td "144940" at bounding box center [992, 362] width 190 height 39
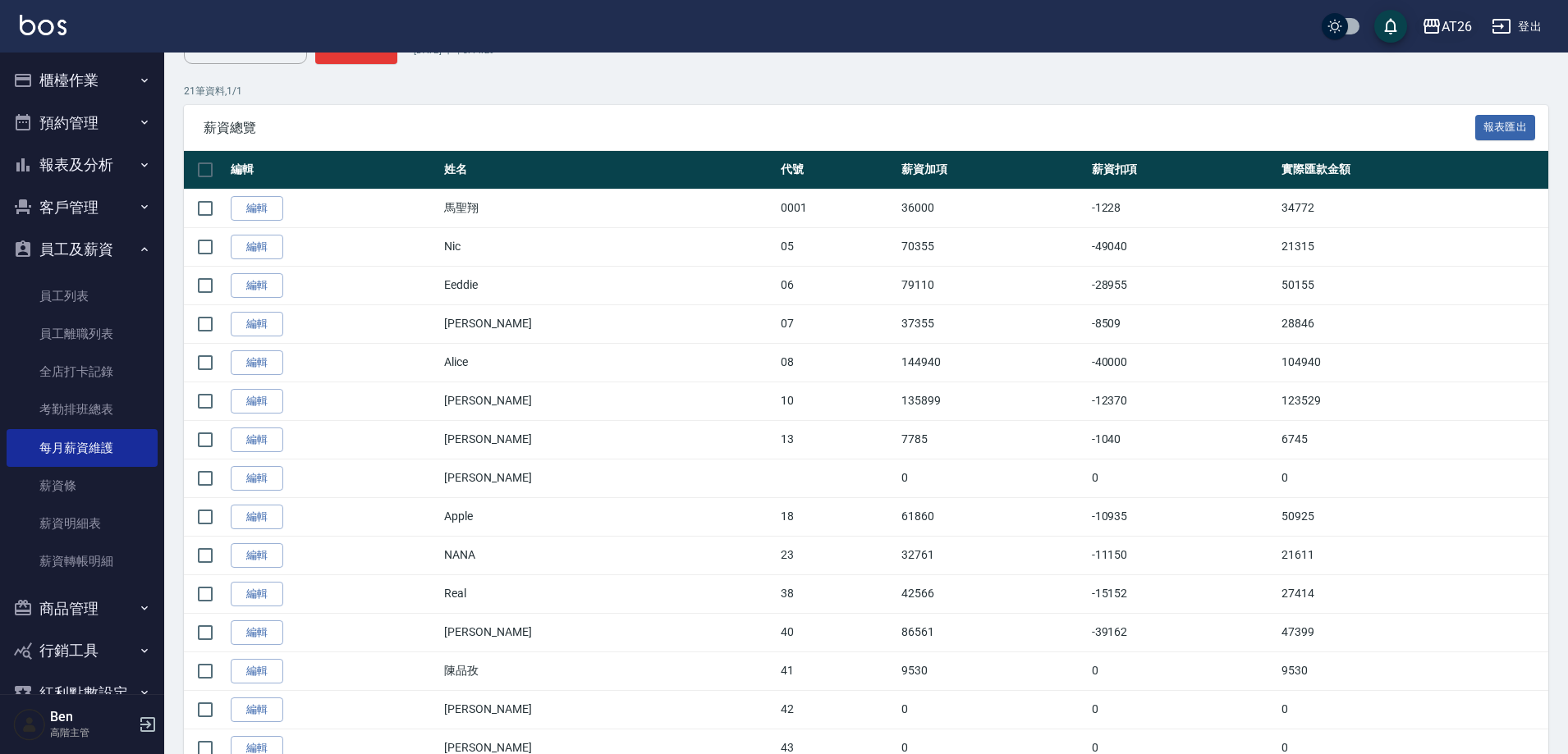
click at [1440, 23] on icon "button" at bounding box center [1432, 26] width 20 height 20
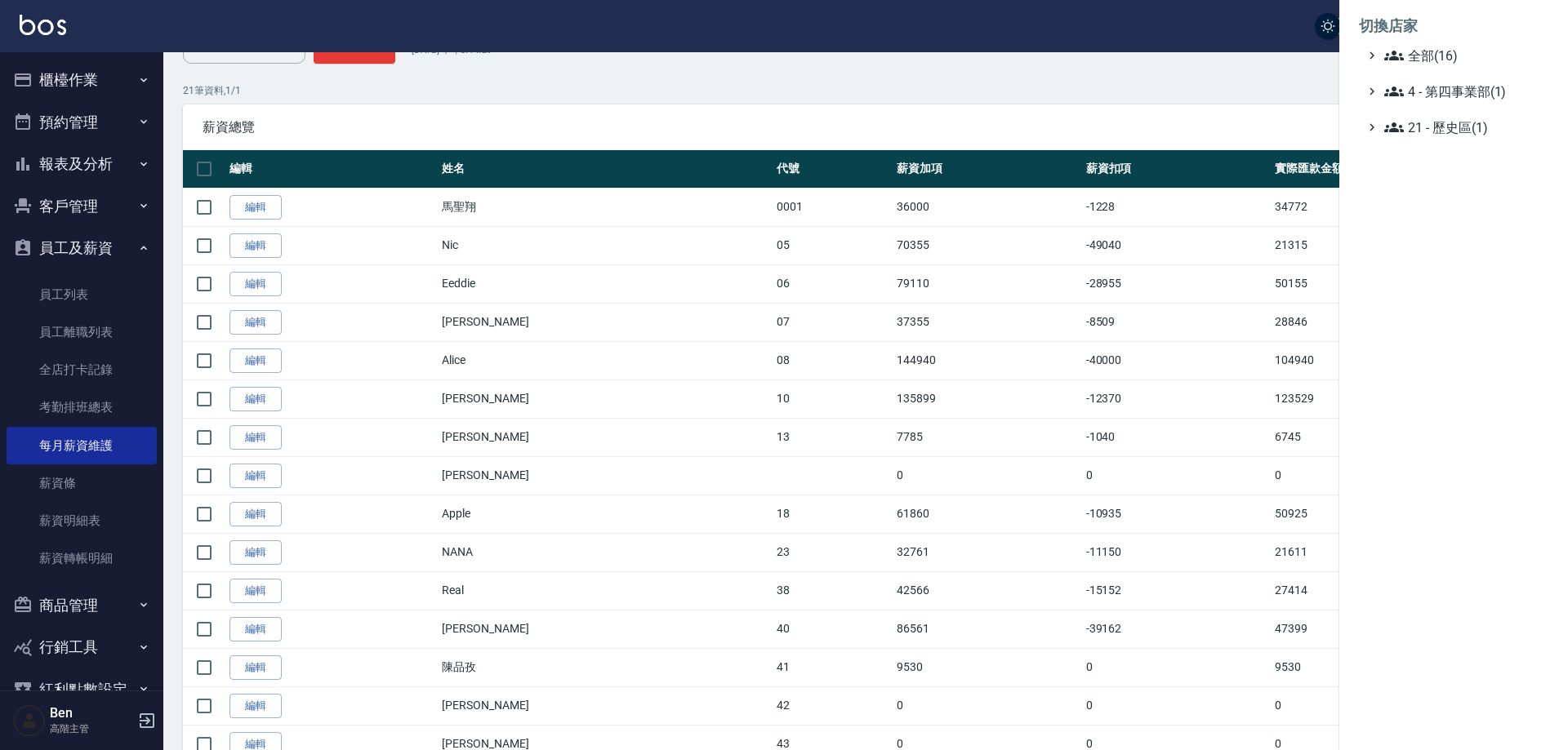
click at [1431, 66] on ul "全部(16) 4 - 第四事業部(1) 21 - 歷史區(1)" at bounding box center [1453, 92] width 189 height 92
click at [1428, 65] on span "全部(16)" at bounding box center [1463, 56] width 158 height 20
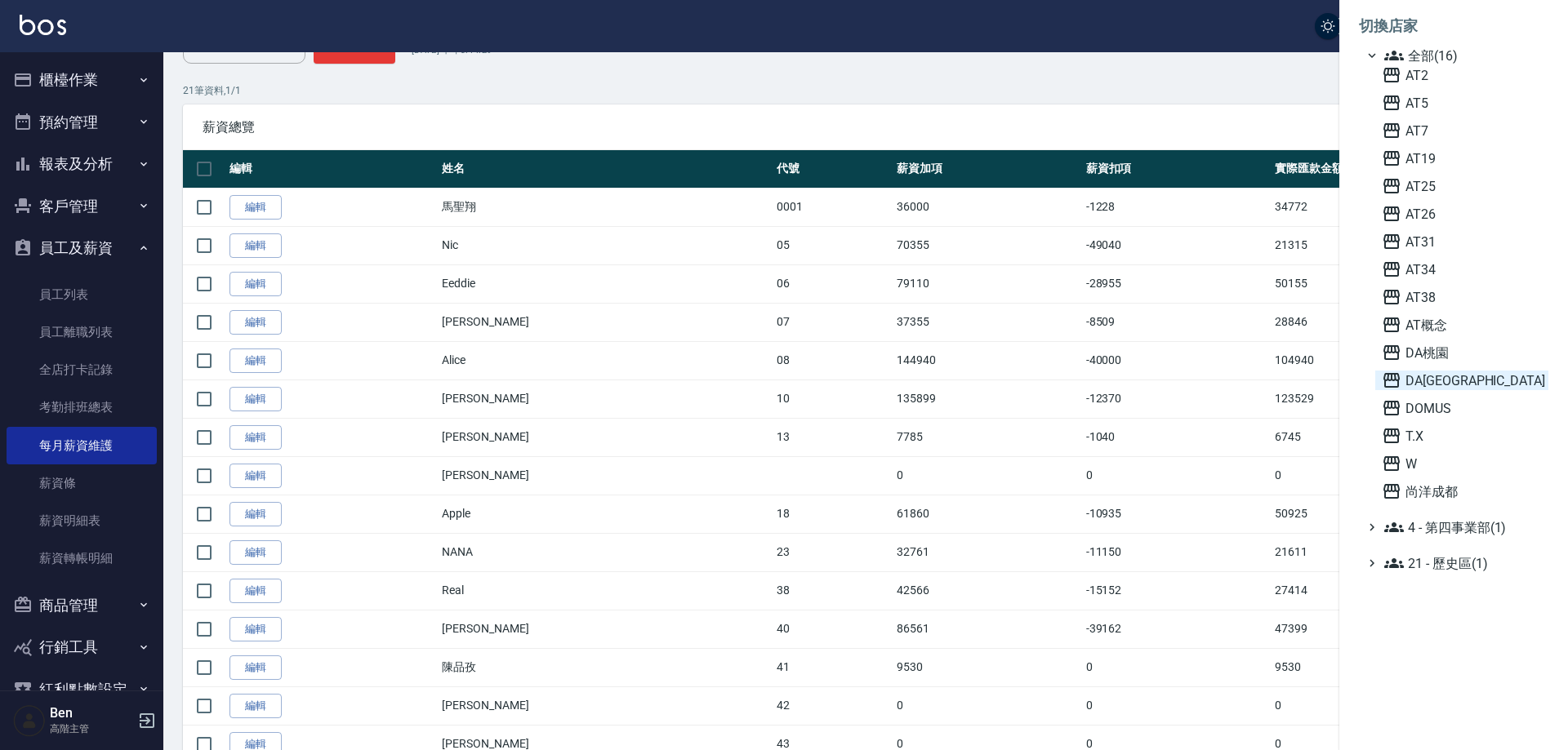
click at [1454, 379] on span "DA[GEOGRAPHIC_DATA]" at bounding box center [1462, 380] width 160 height 20
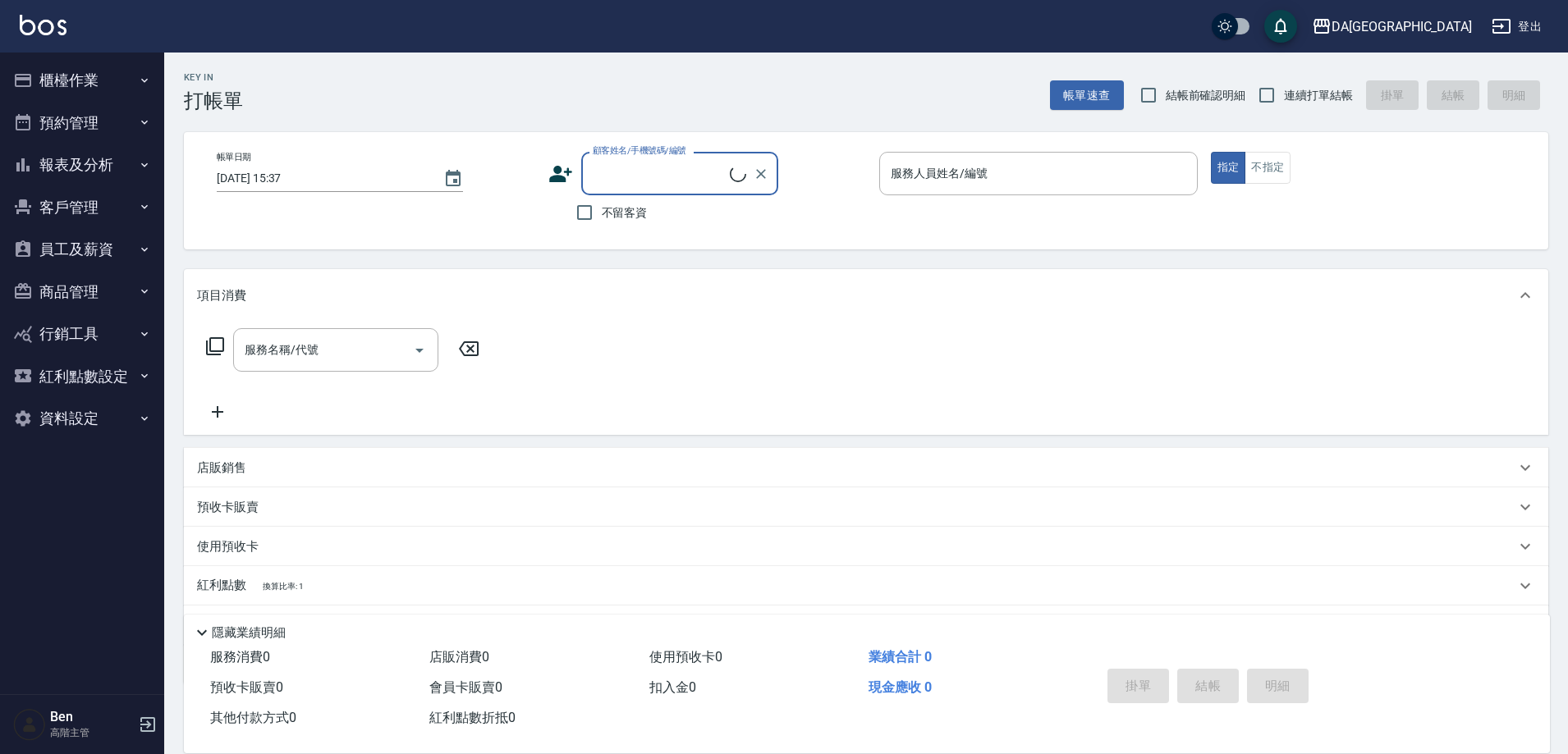
click at [91, 258] on button "員工及薪資" at bounding box center [81, 249] width 151 height 42
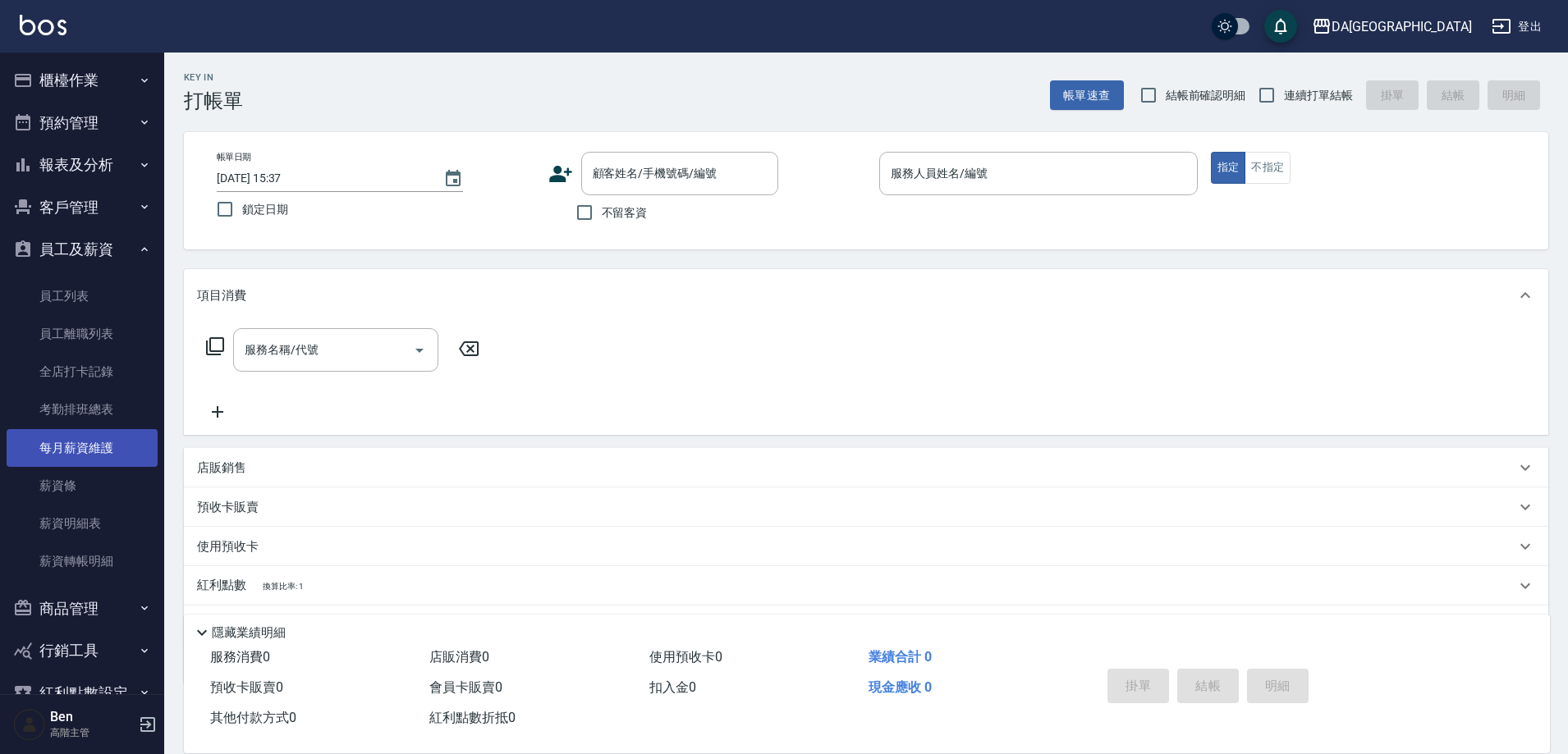
click at [82, 451] on link "每月薪資維護" at bounding box center [81, 448] width 151 height 38
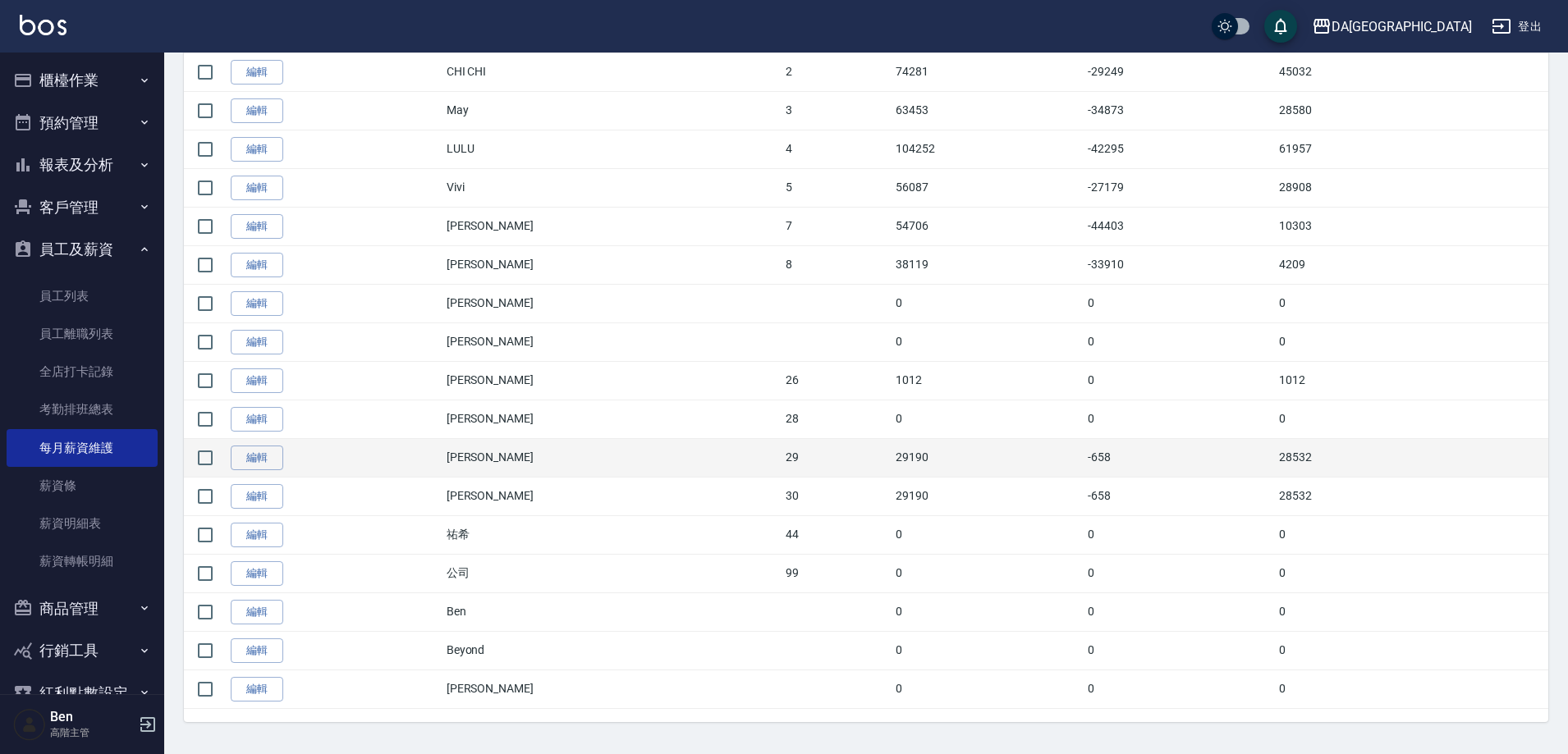
scroll to position [390, 0]
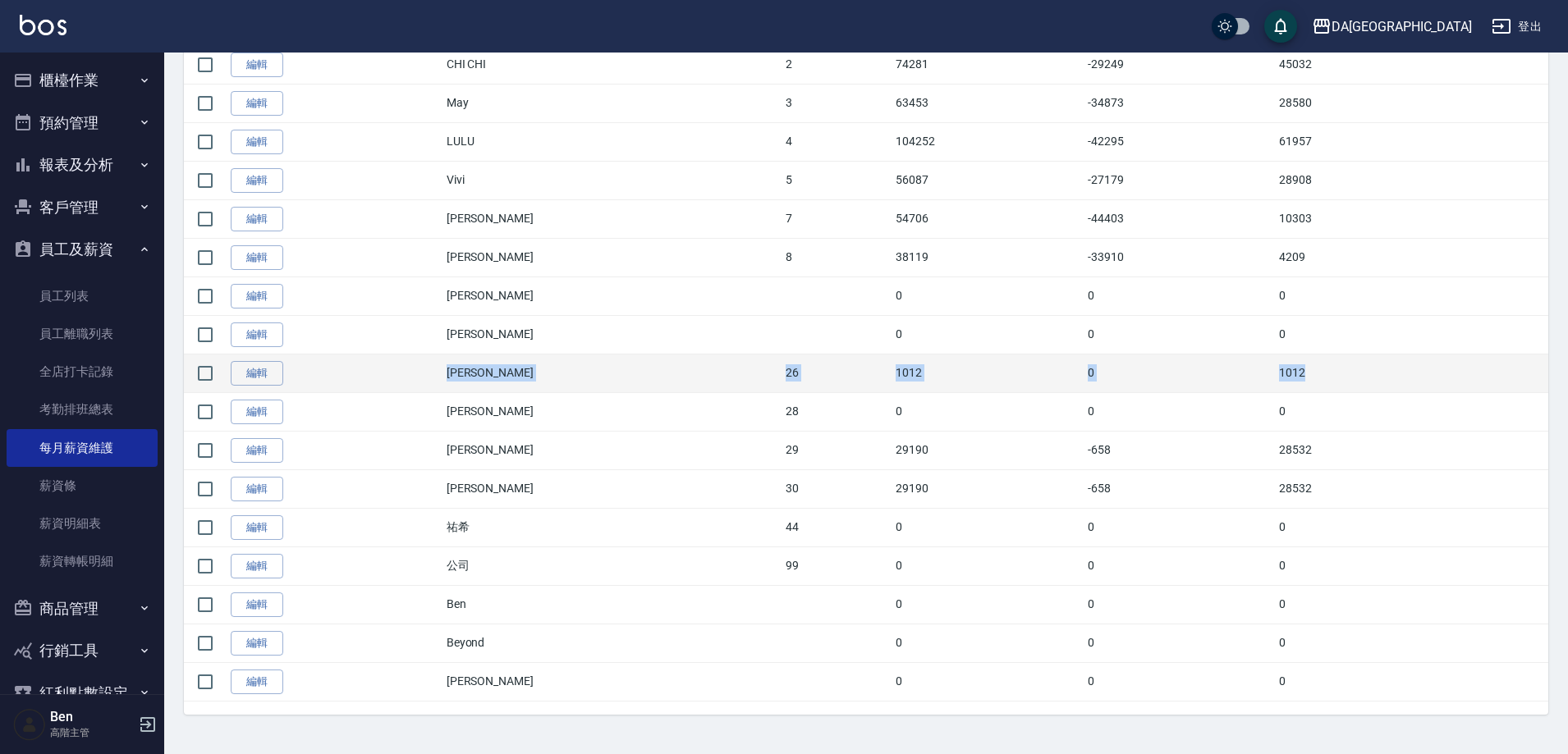
drag, startPoint x: 471, startPoint y: 372, endPoint x: 1400, endPoint y: 372, distance: 929.0
click at [1400, 372] on tr "編輯 [PERSON_NAME] 26 1012 0 1012" at bounding box center [866, 372] width 1364 height 39
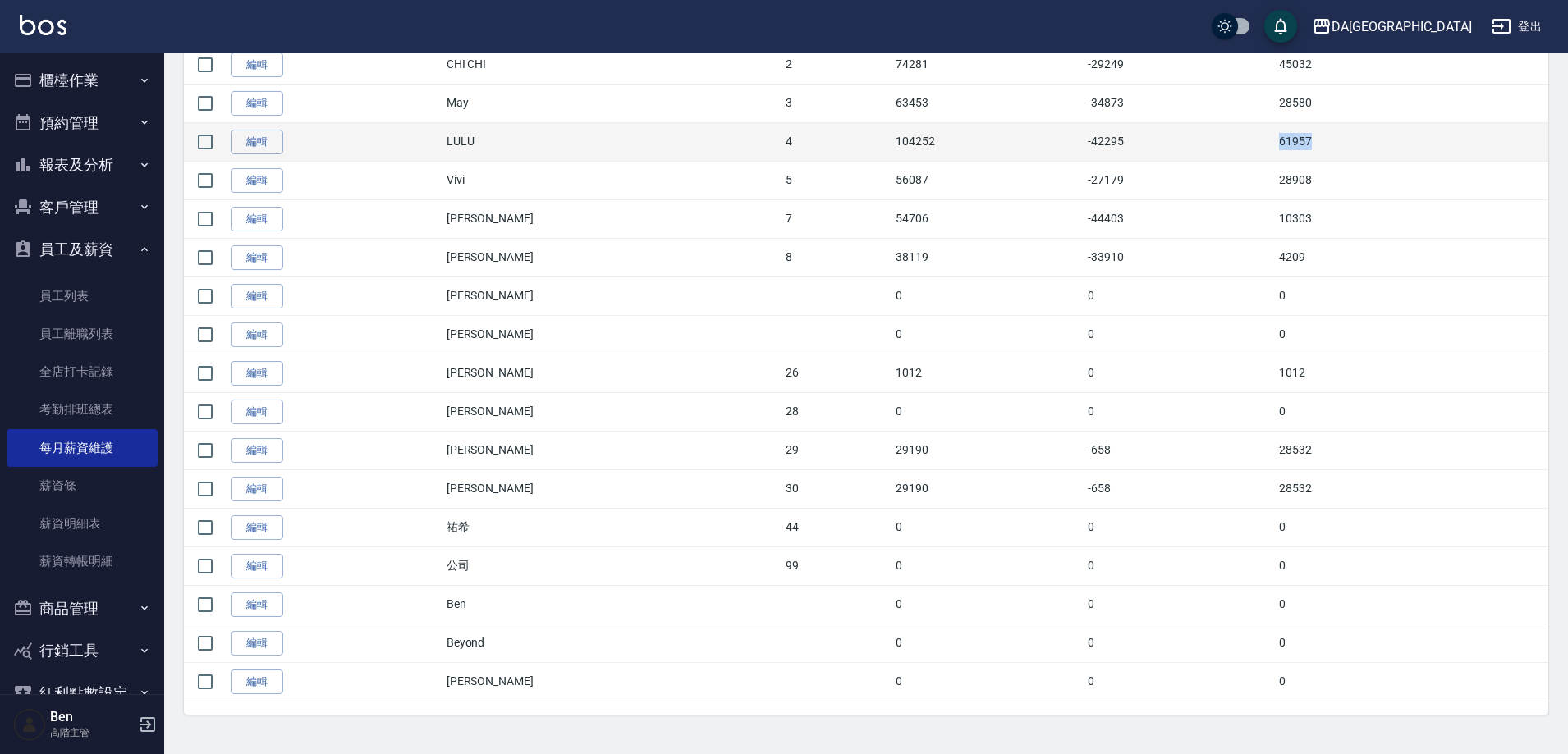
drag, startPoint x: 1288, startPoint y: 151, endPoint x: 1341, endPoint y: 148, distance: 53.1
click at [1341, 148] on tr "編輯 LULU 4 104252 -42295 61957" at bounding box center [866, 142] width 1364 height 39
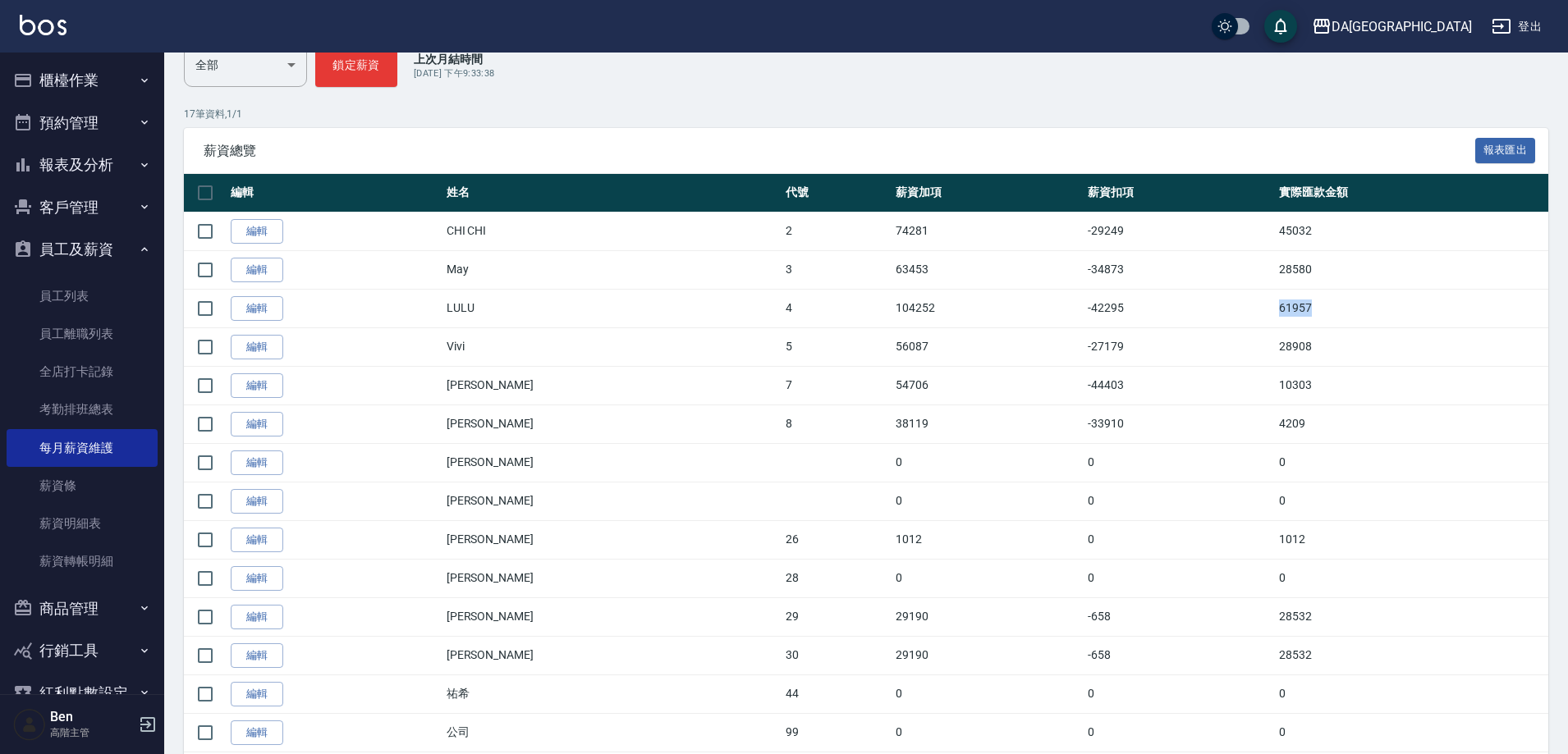
scroll to position [246, 0]
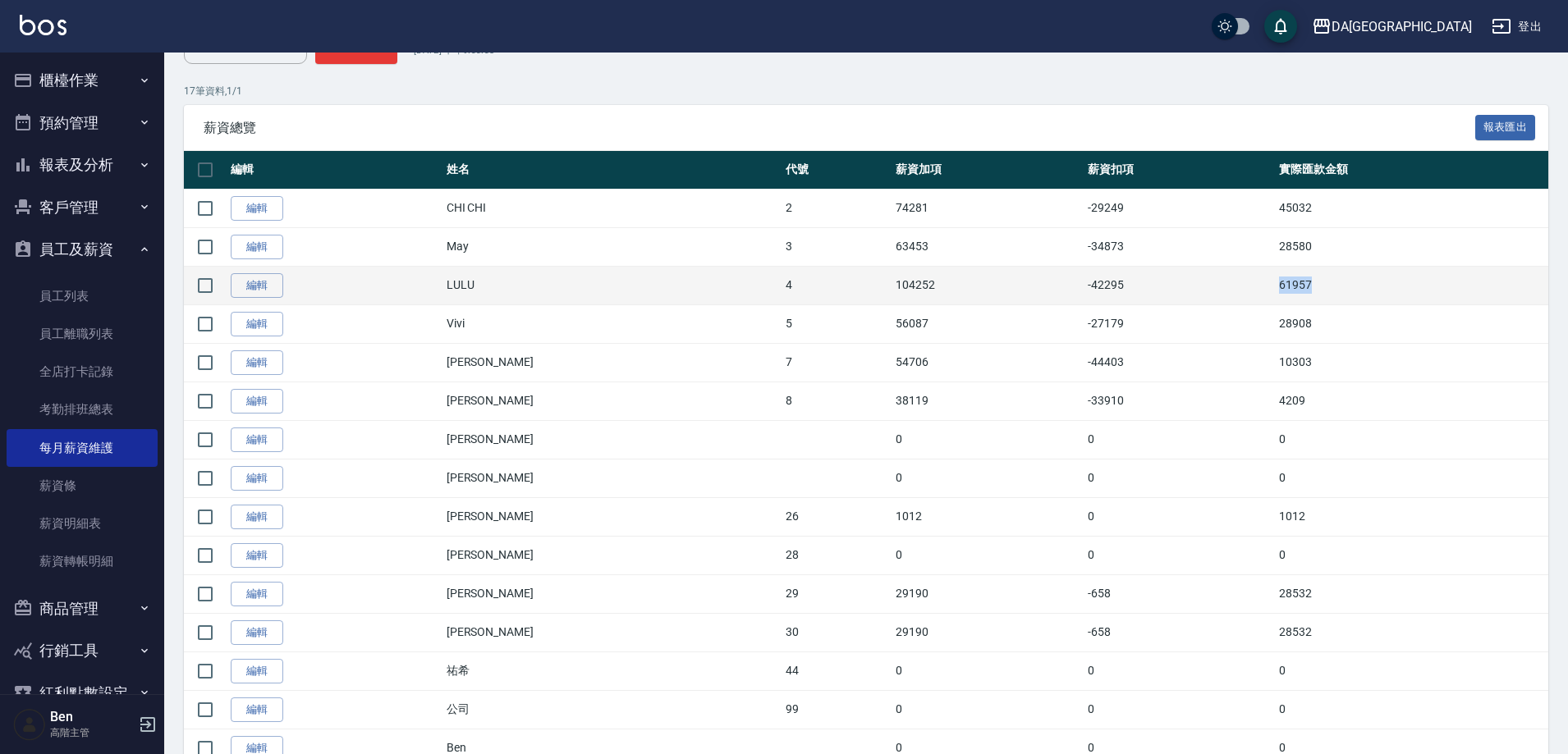
click at [1350, 275] on td "61957" at bounding box center [1411, 285] width 273 height 39
